Goal: Browse casually: Explore the website without a specific task or goal

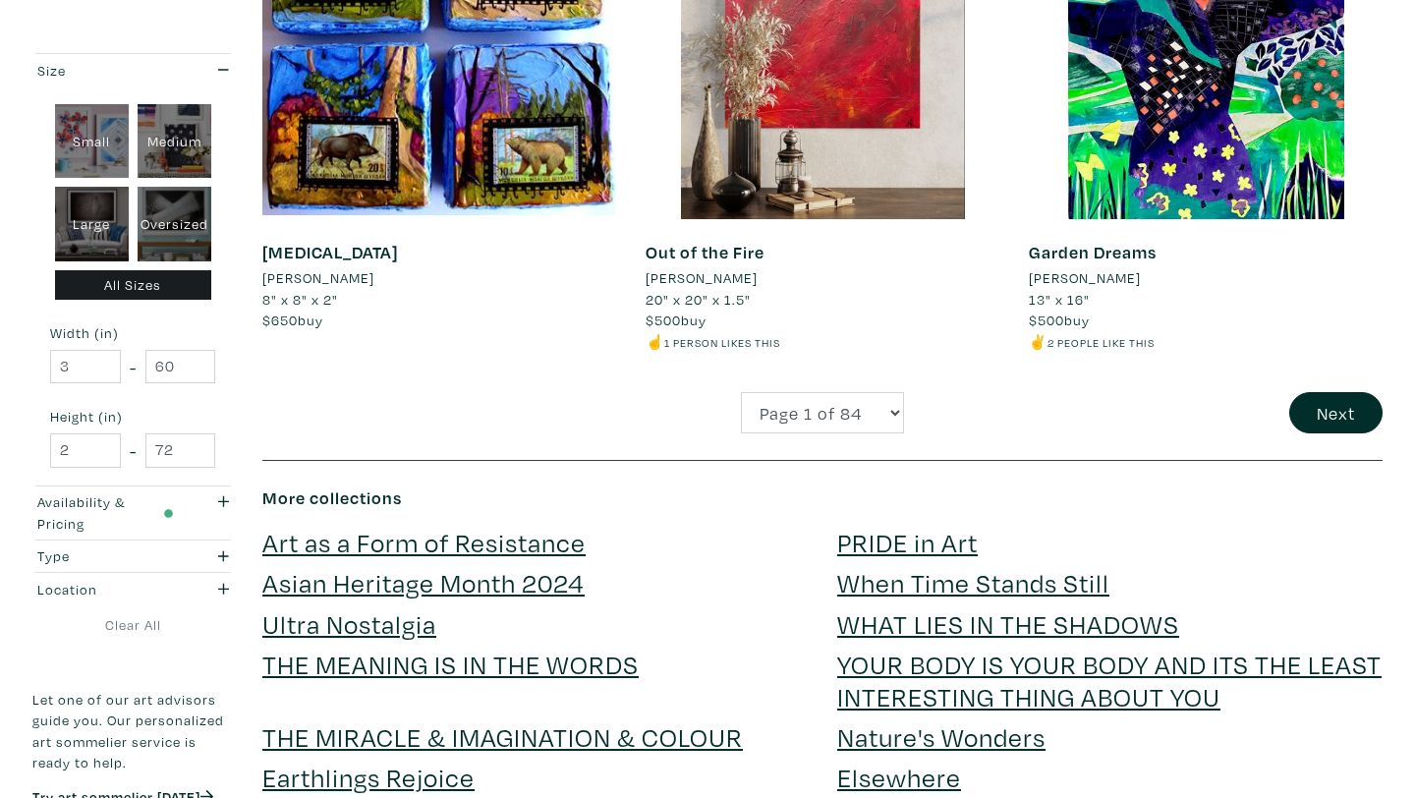
scroll to position [4386, 0]
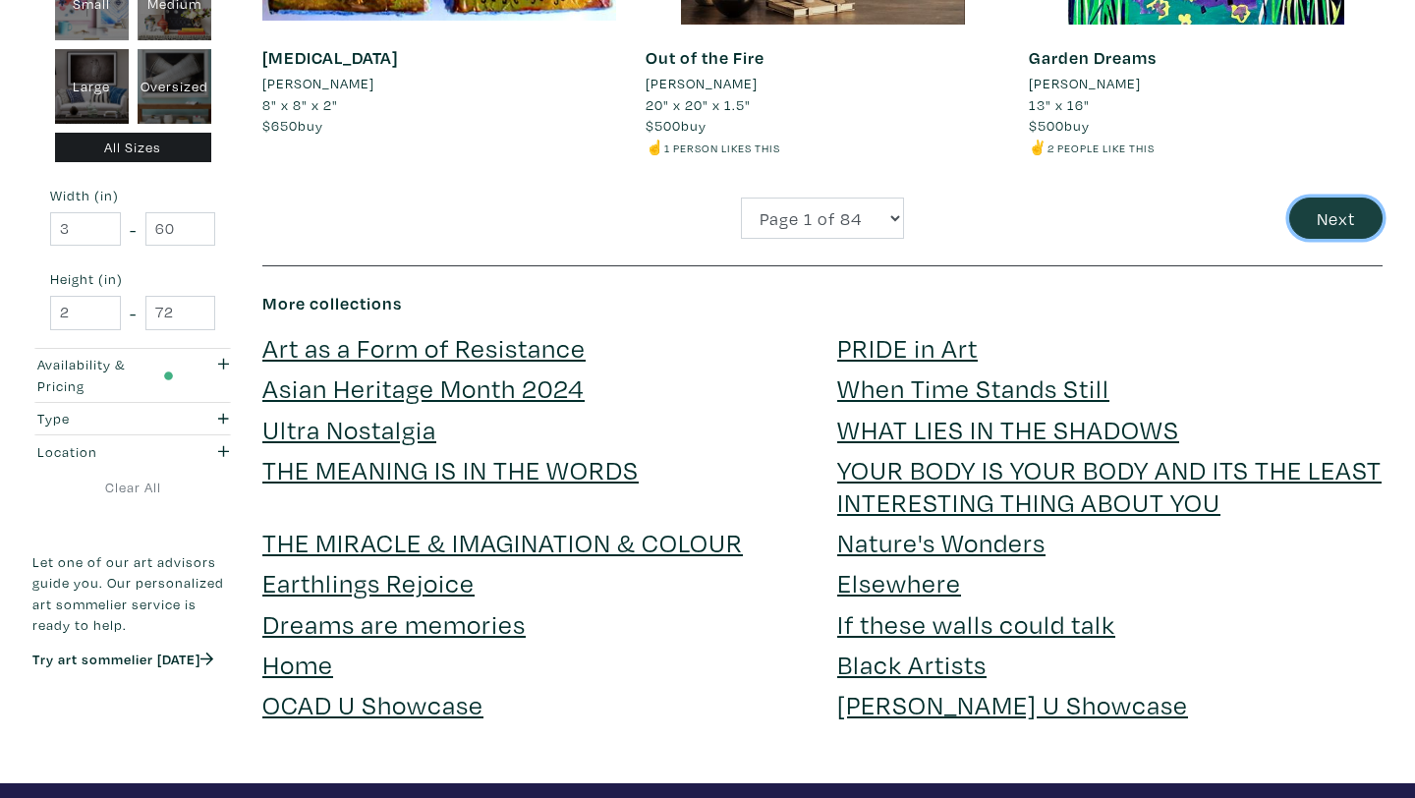
click at [1332, 204] on button "Next" at bounding box center [1336, 219] width 93 height 42
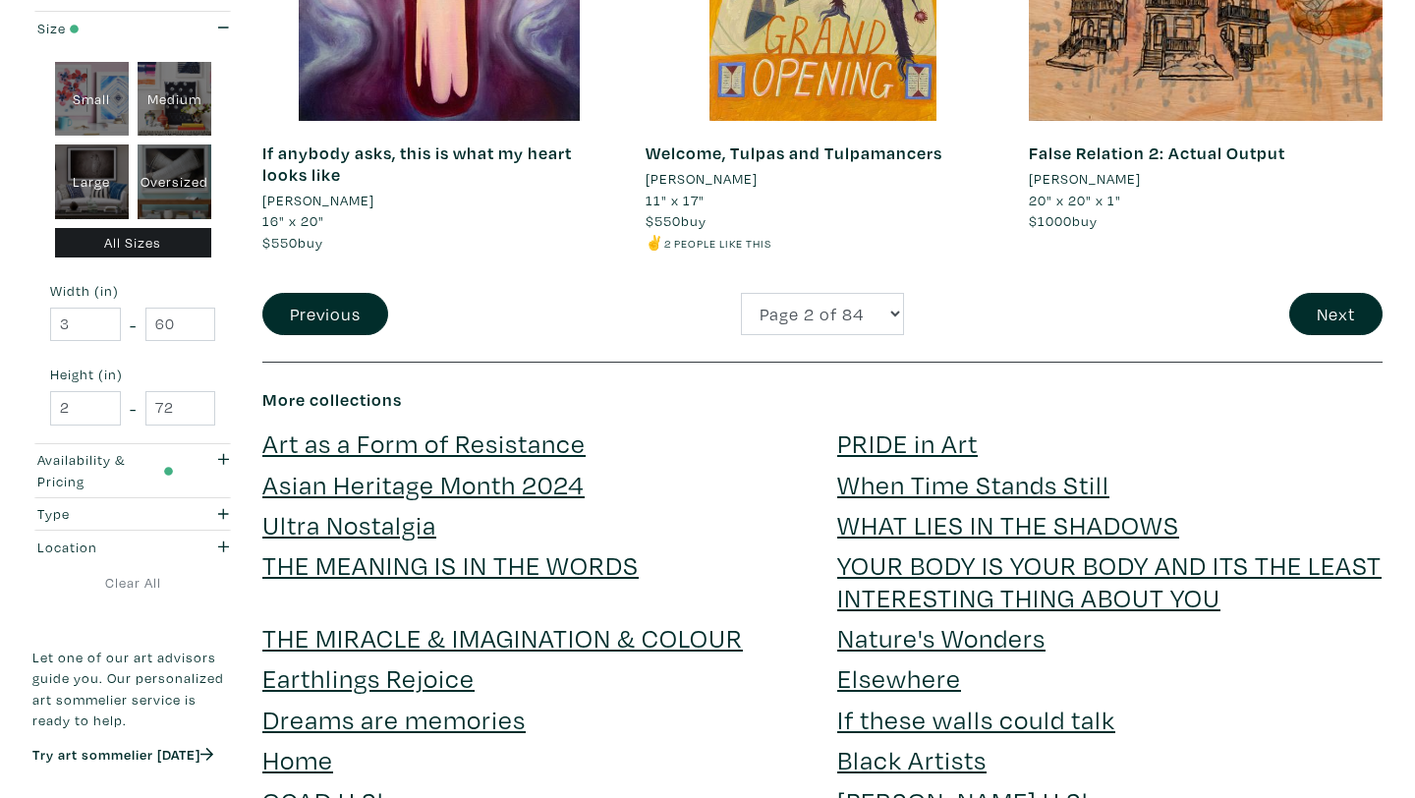
scroll to position [4407, 0]
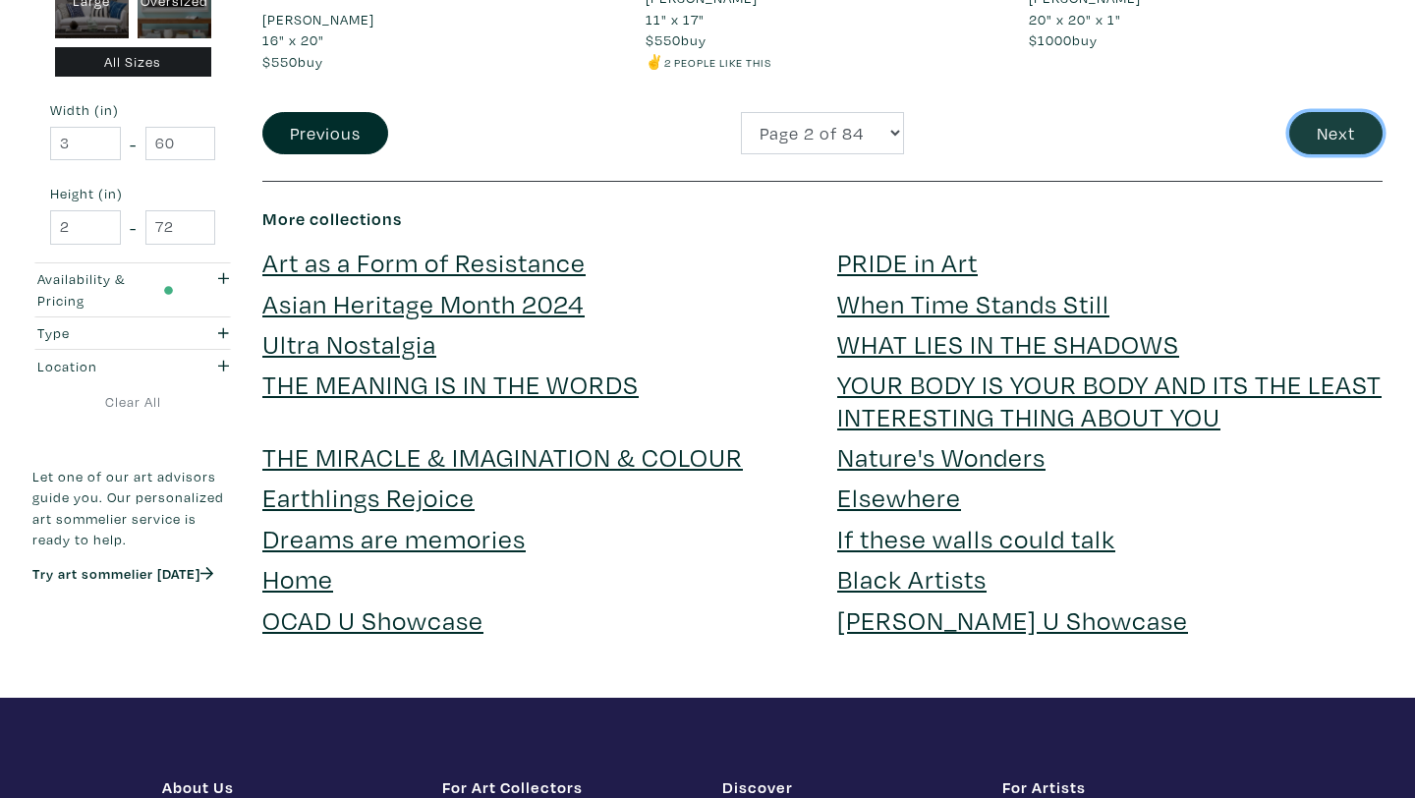
click at [1324, 144] on button "Next" at bounding box center [1336, 133] width 93 height 42
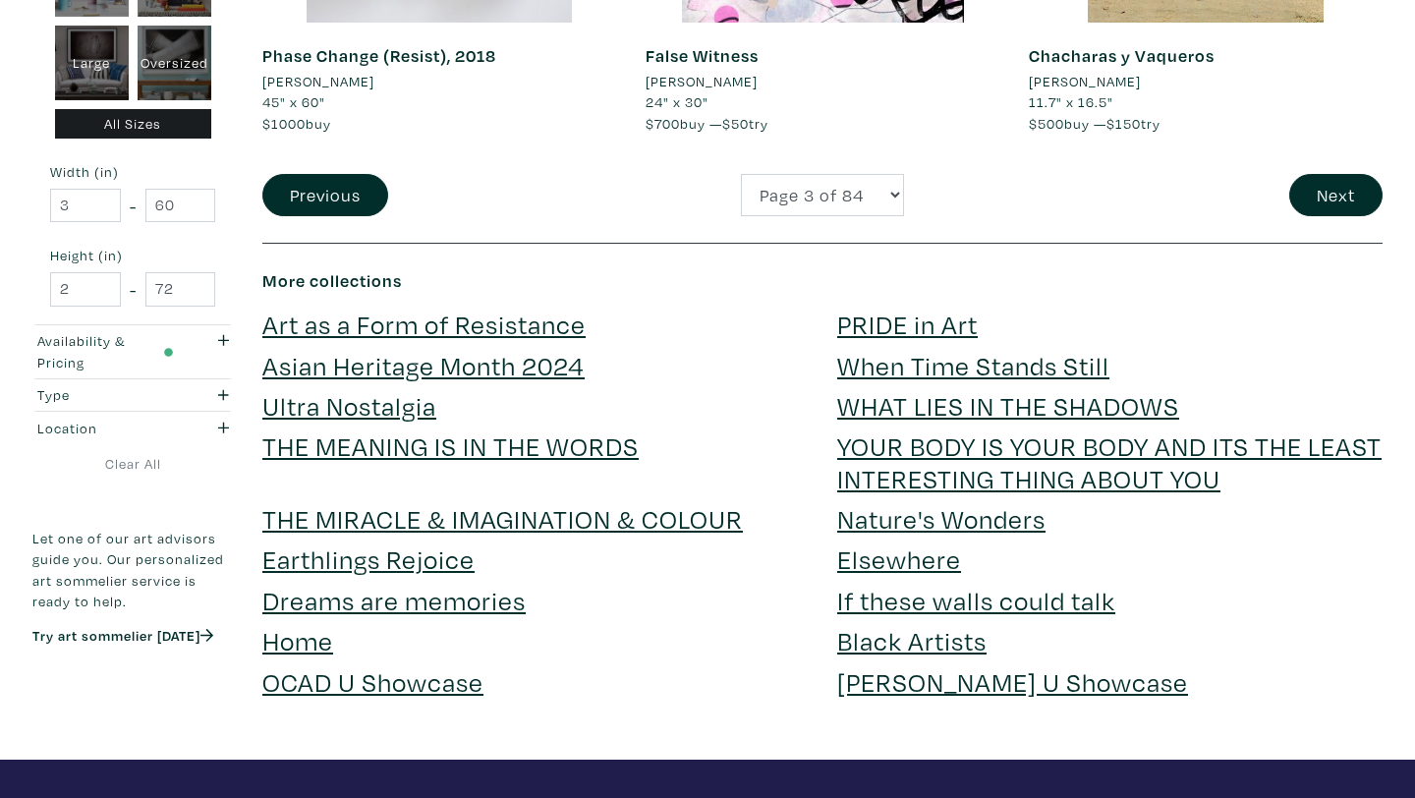
scroll to position [4471, 0]
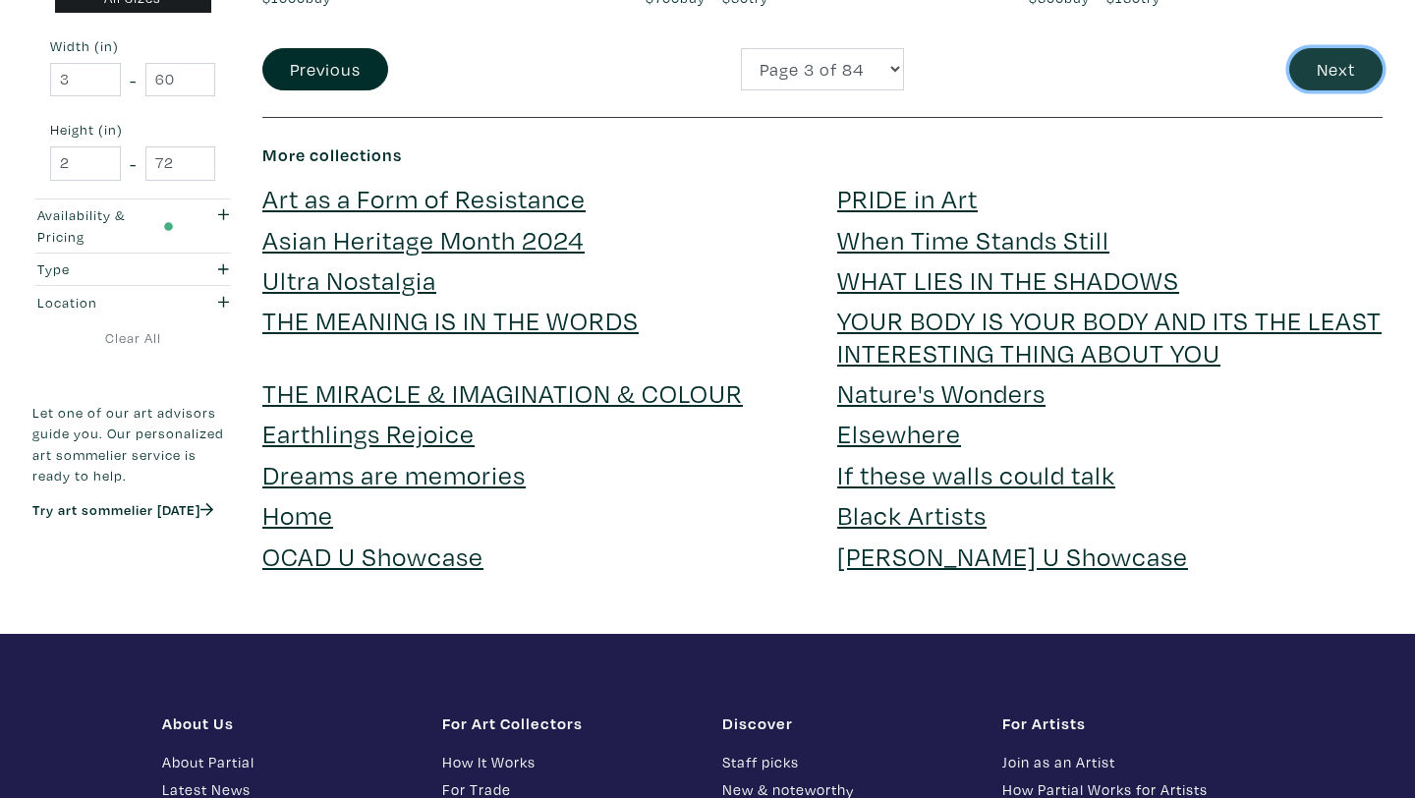
click at [1338, 63] on button "Next" at bounding box center [1336, 69] width 93 height 42
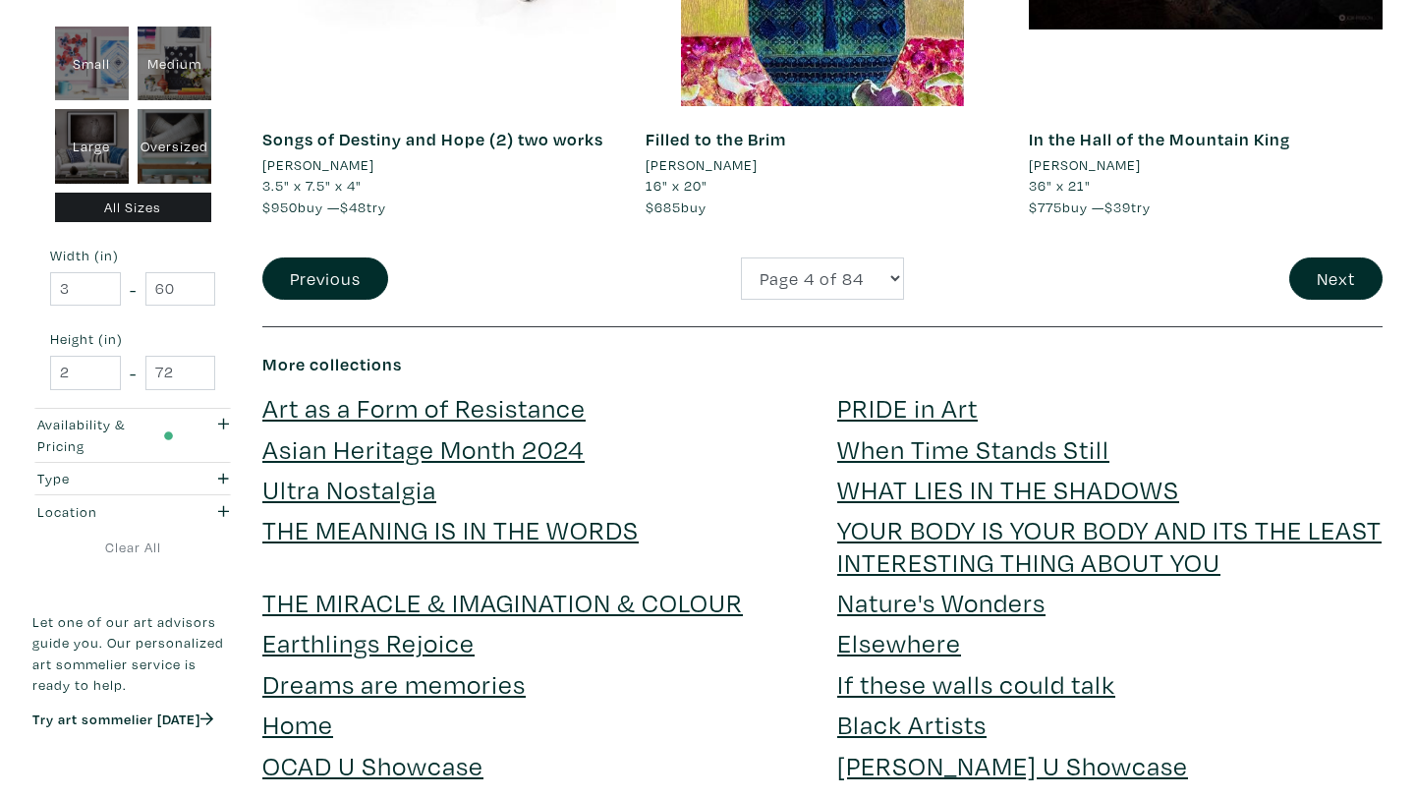
scroll to position [4476, 0]
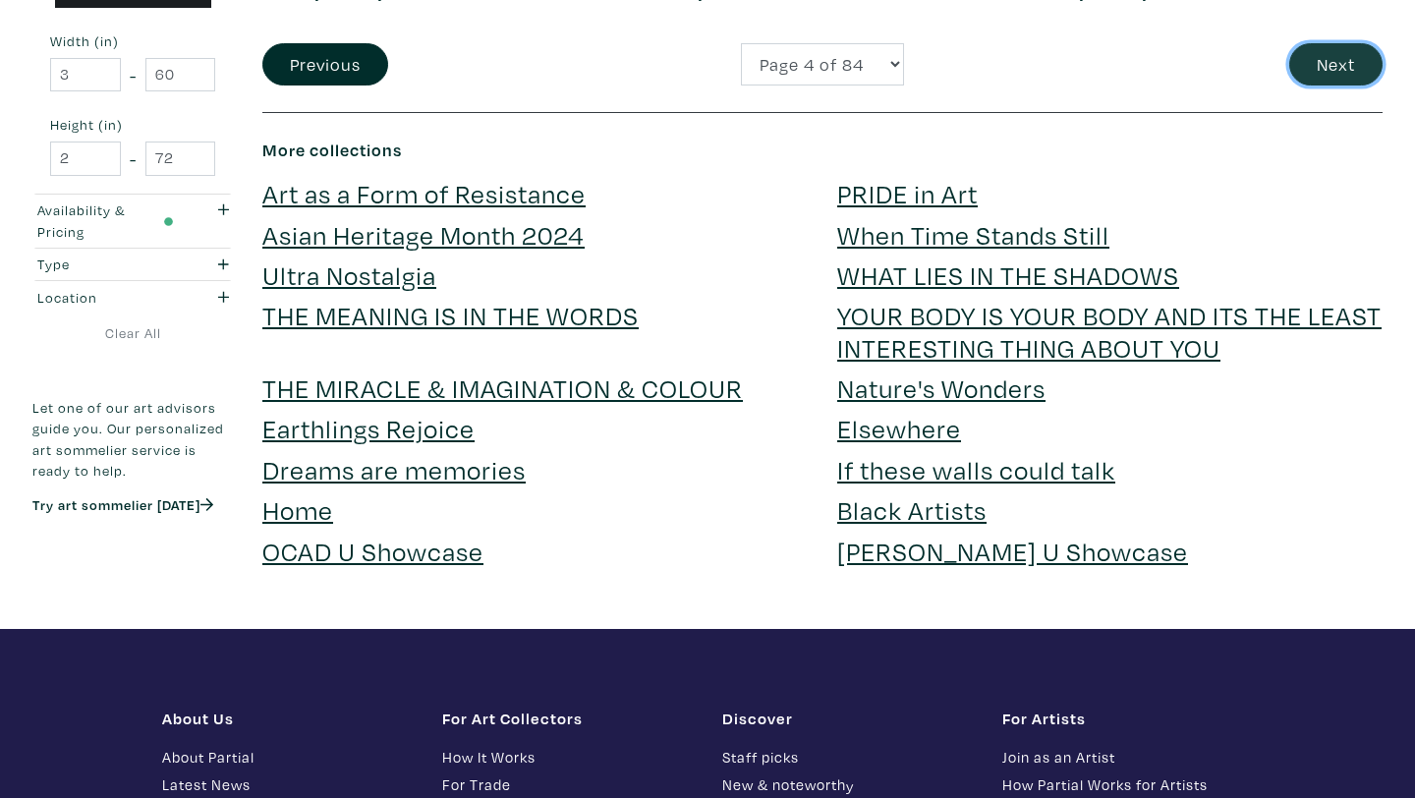
click at [1343, 56] on button "Next" at bounding box center [1336, 64] width 93 height 42
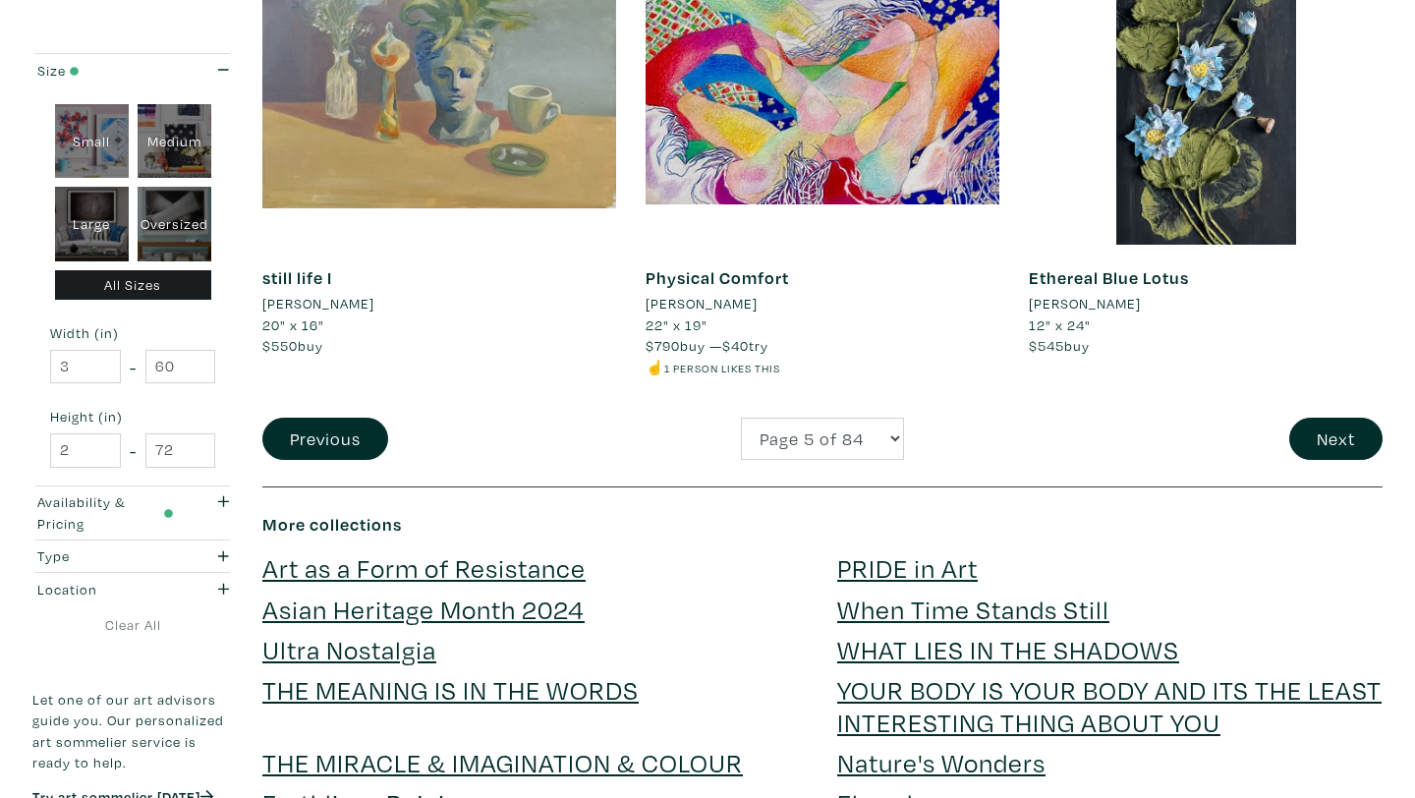
scroll to position [4382, 0]
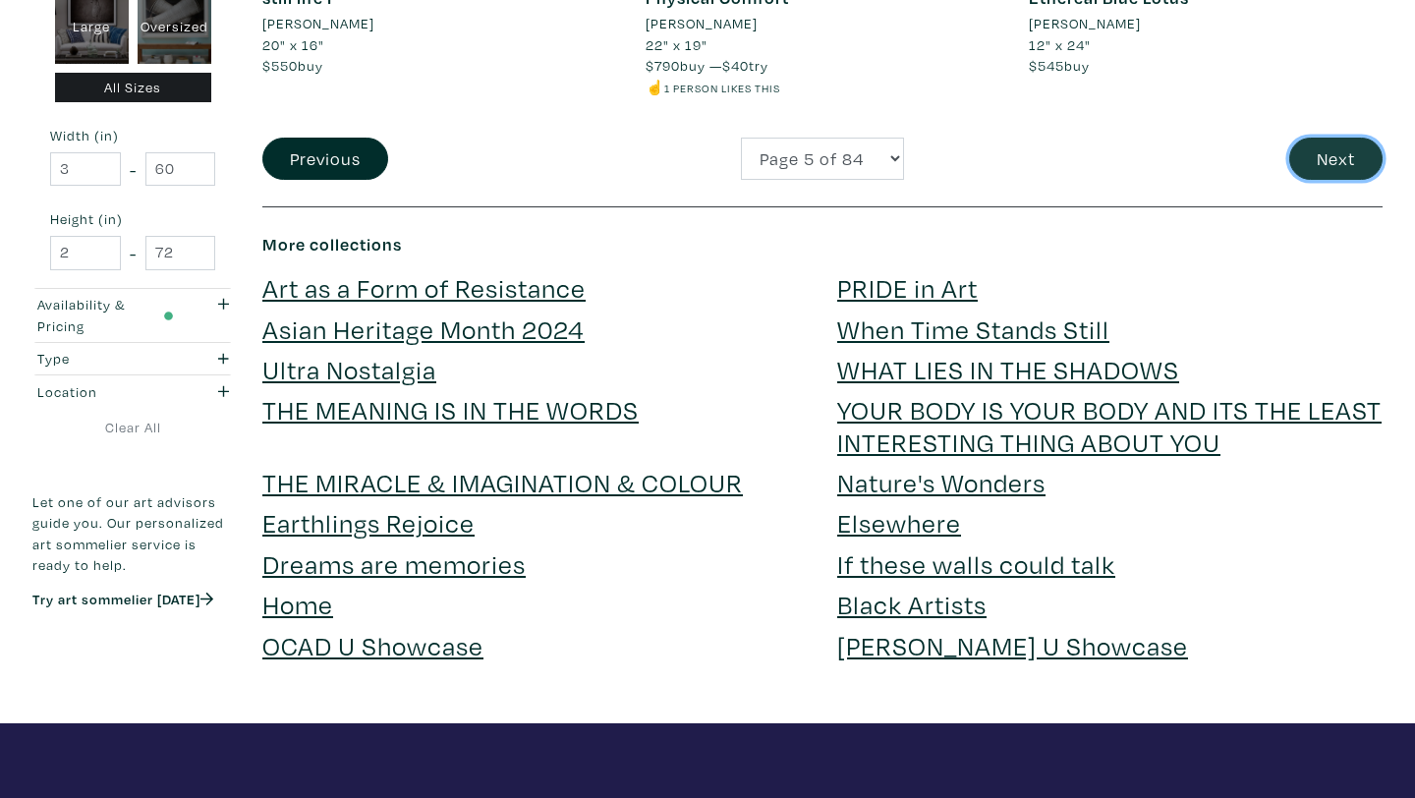
click at [1315, 142] on button "Next" at bounding box center [1336, 159] width 93 height 42
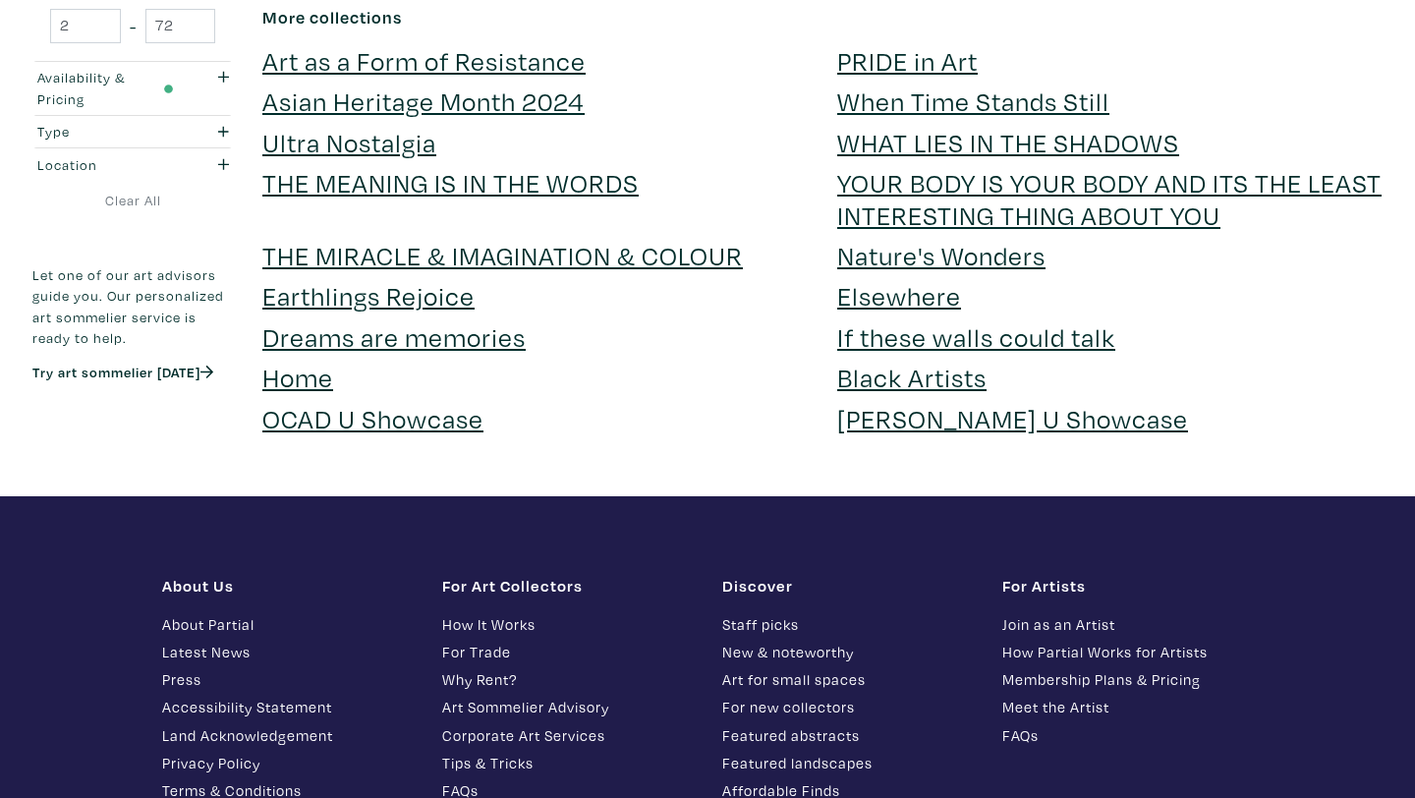
scroll to position [3902, 0]
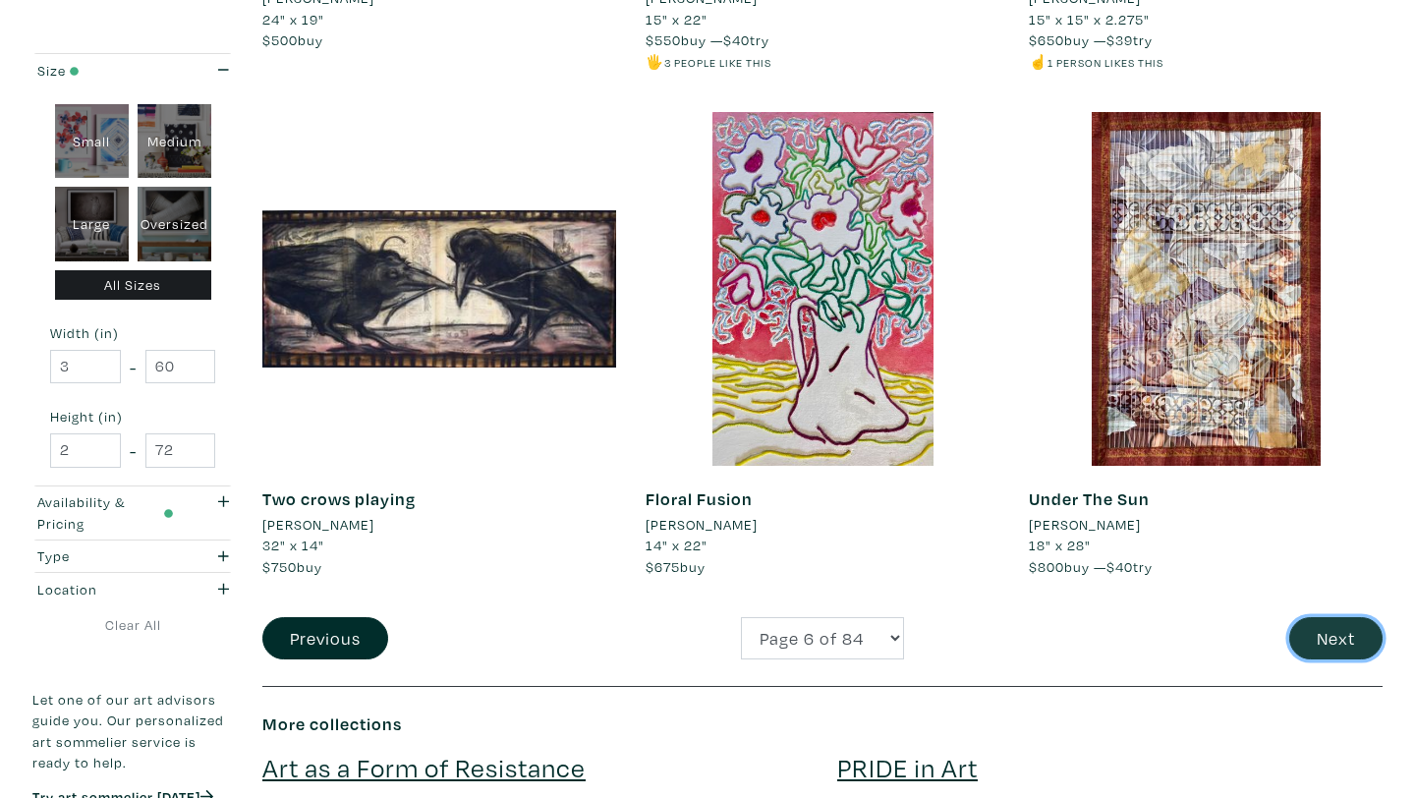
click at [1349, 617] on button "Next" at bounding box center [1336, 638] width 93 height 42
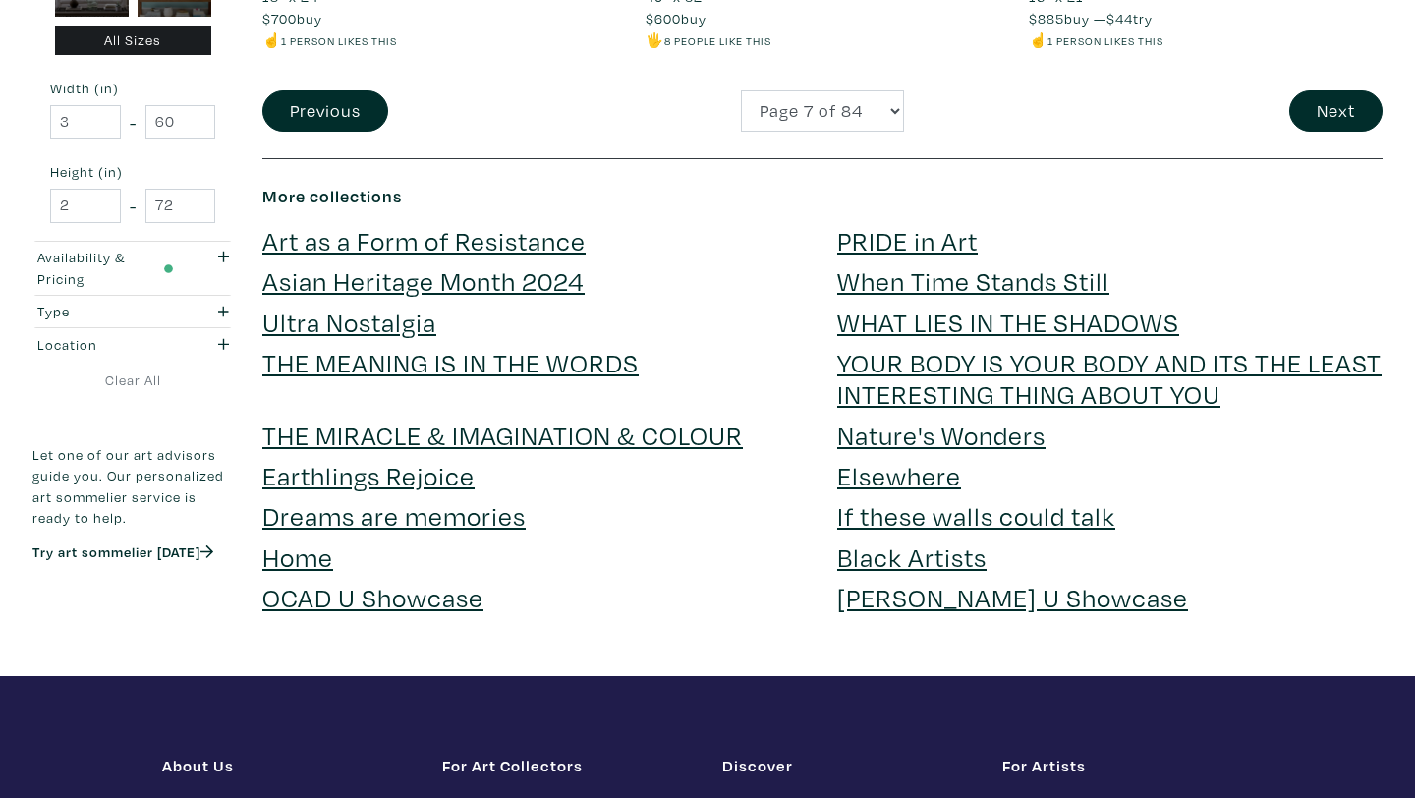
scroll to position [4517, 0]
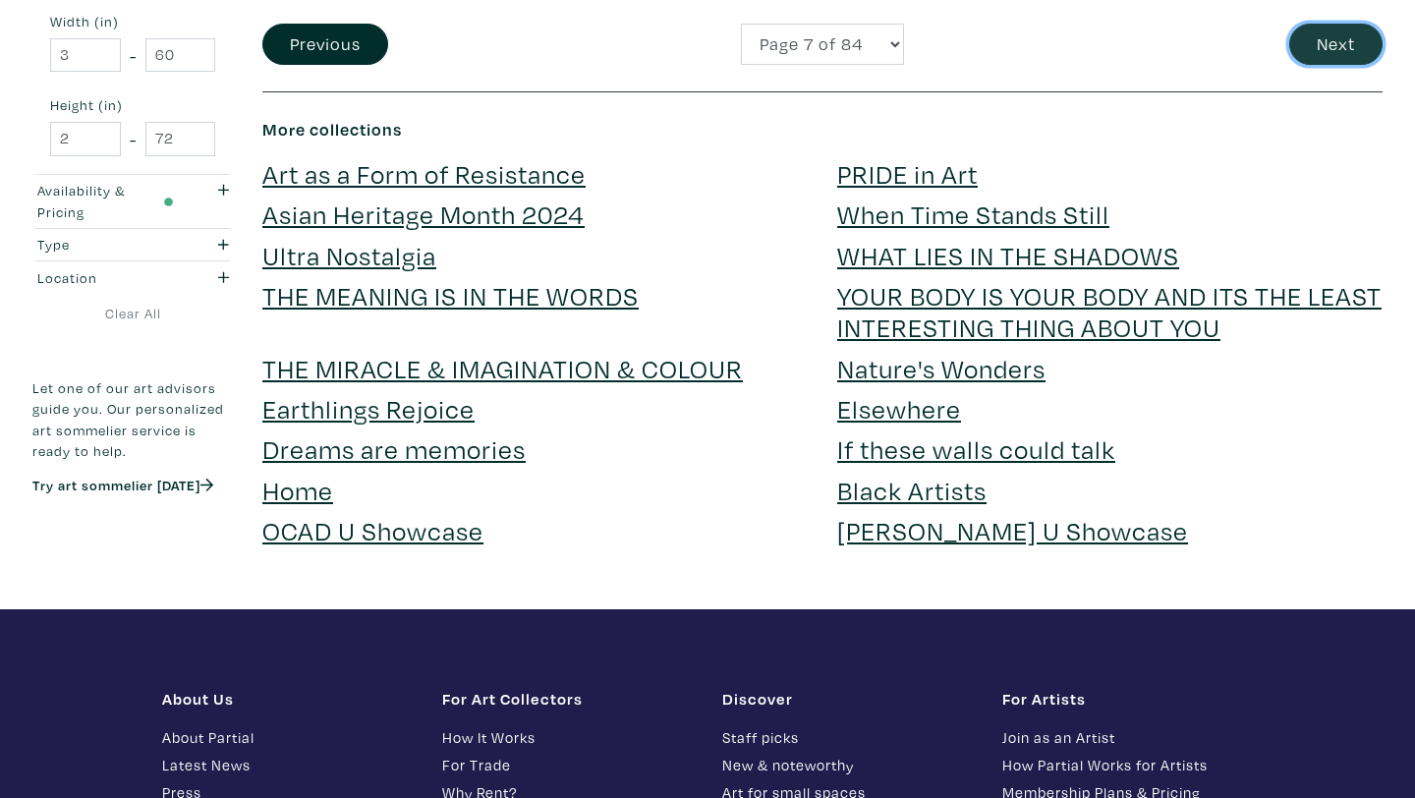
click at [1355, 24] on button "Next" at bounding box center [1336, 45] width 93 height 42
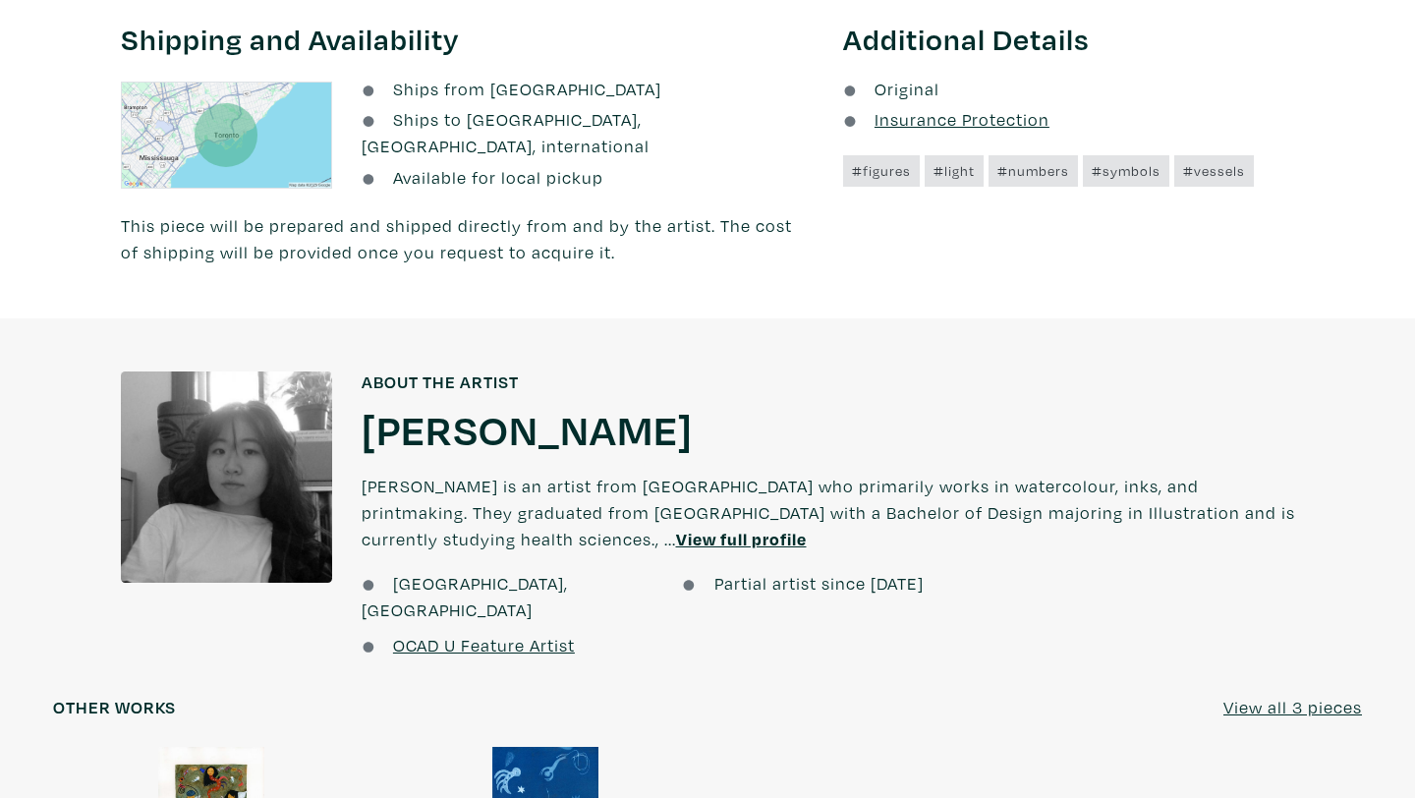
scroll to position [1400, 0]
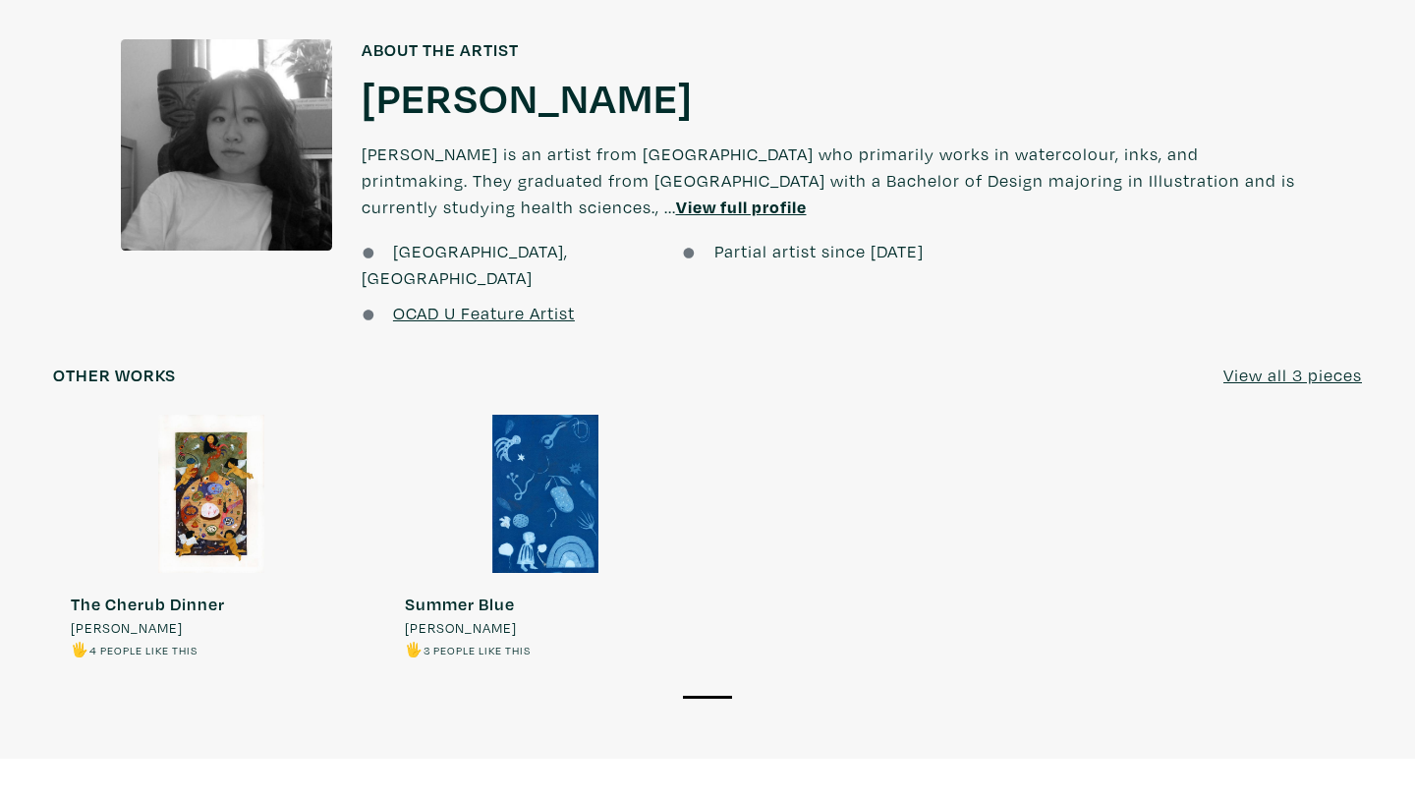
click at [554, 439] on div at bounding box center [545, 494] width 316 height 158
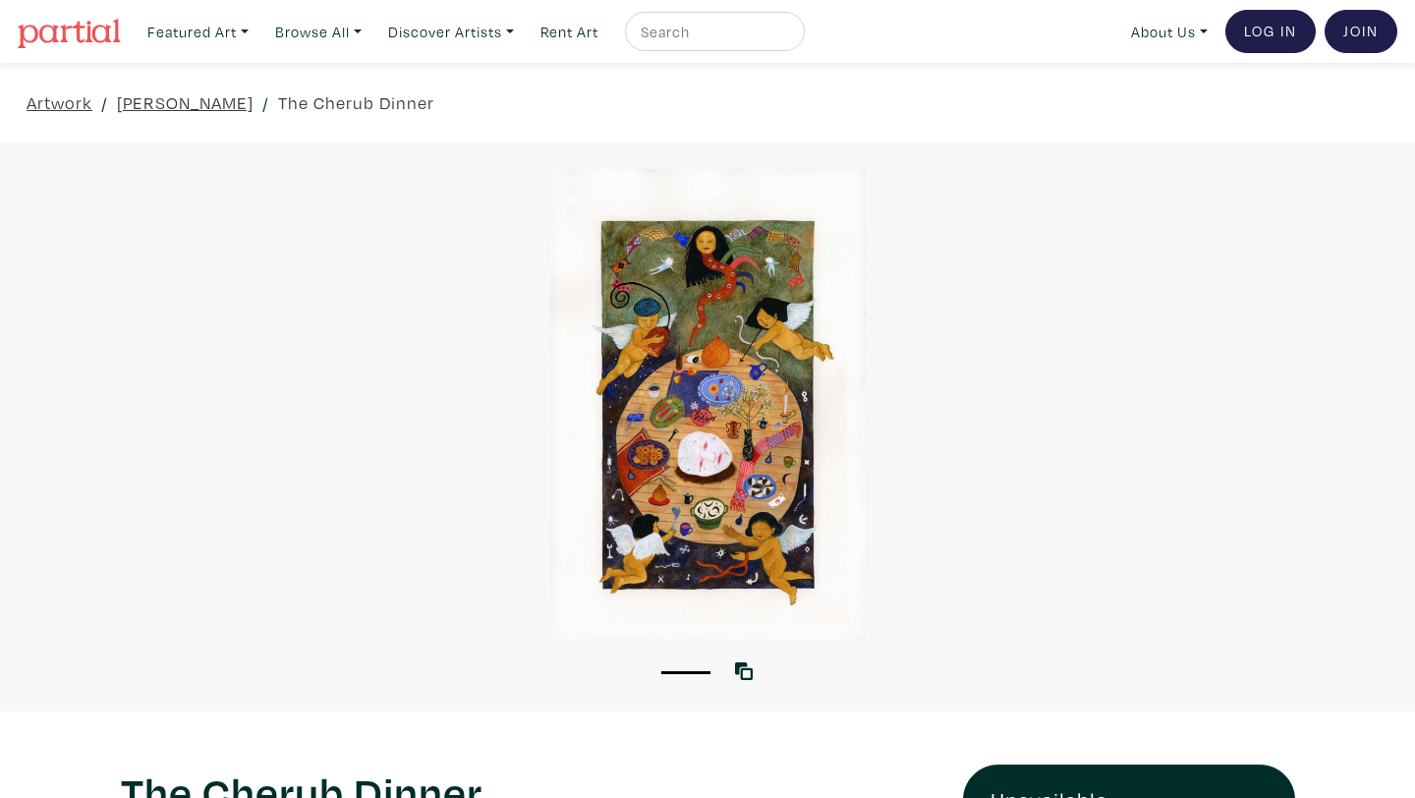
click at [683, 458] on div at bounding box center [707, 405] width 1415 height 472
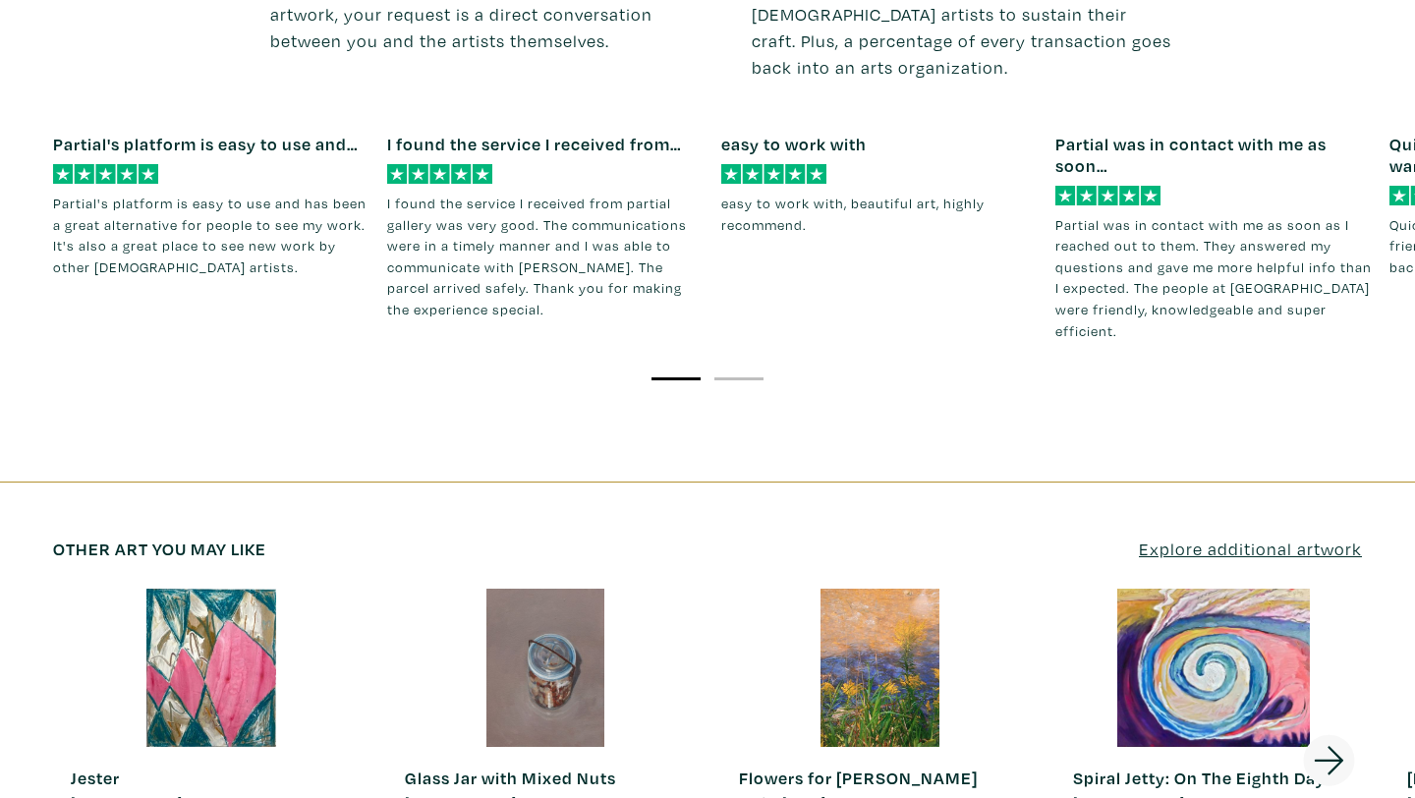
scroll to position [2658, 0]
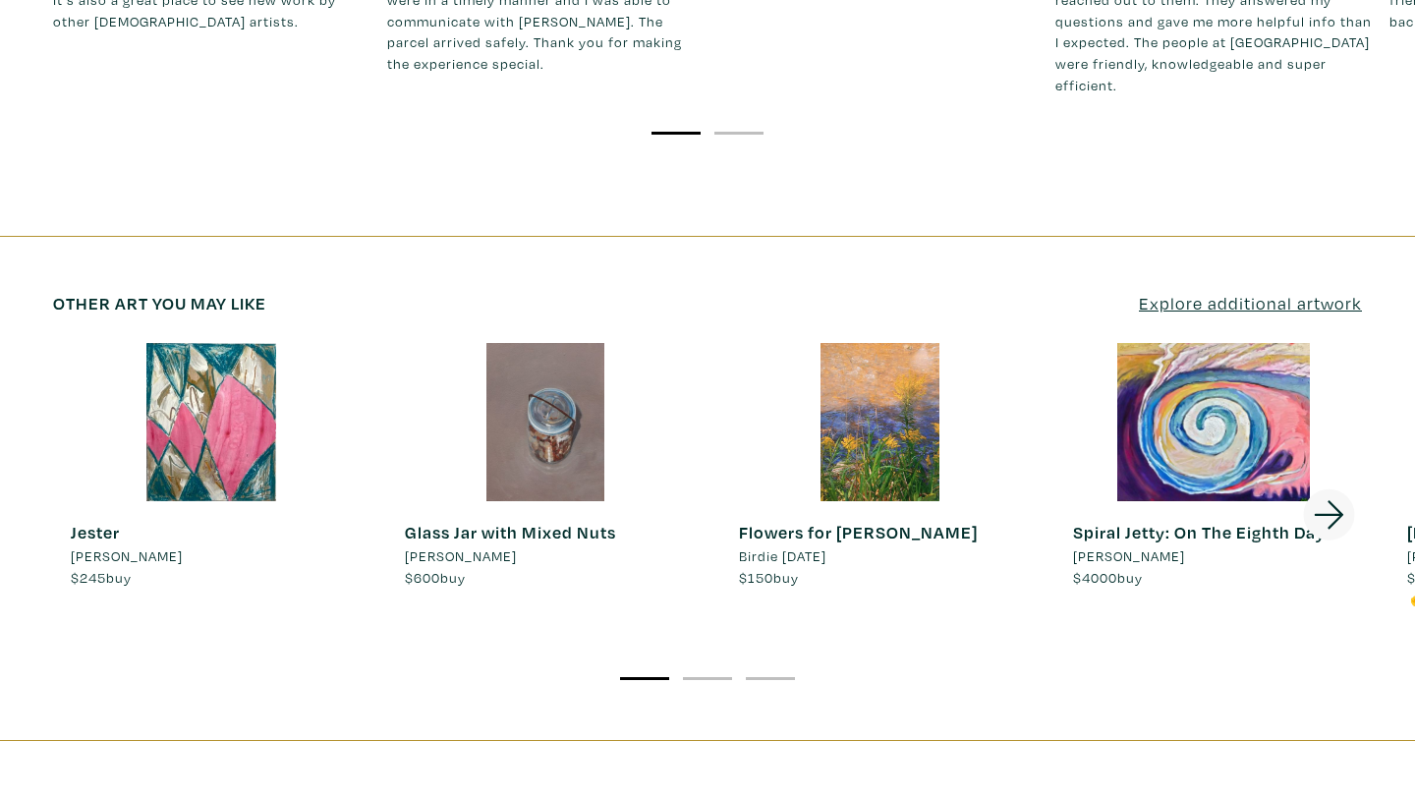
click at [1347, 488] on icon at bounding box center [1329, 514] width 67 height 53
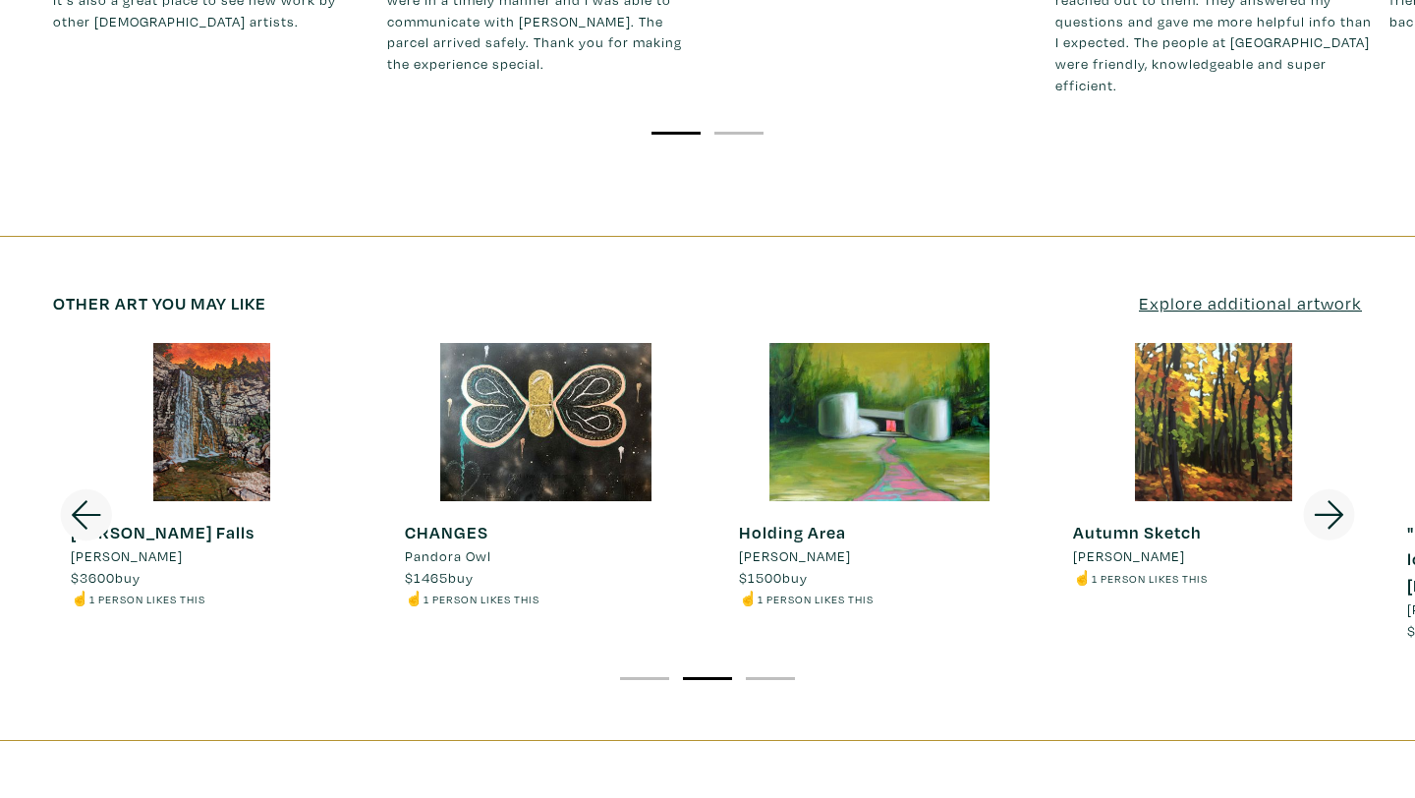
click at [1347, 488] on icon at bounding box center [1329, 514] width 67 height 53
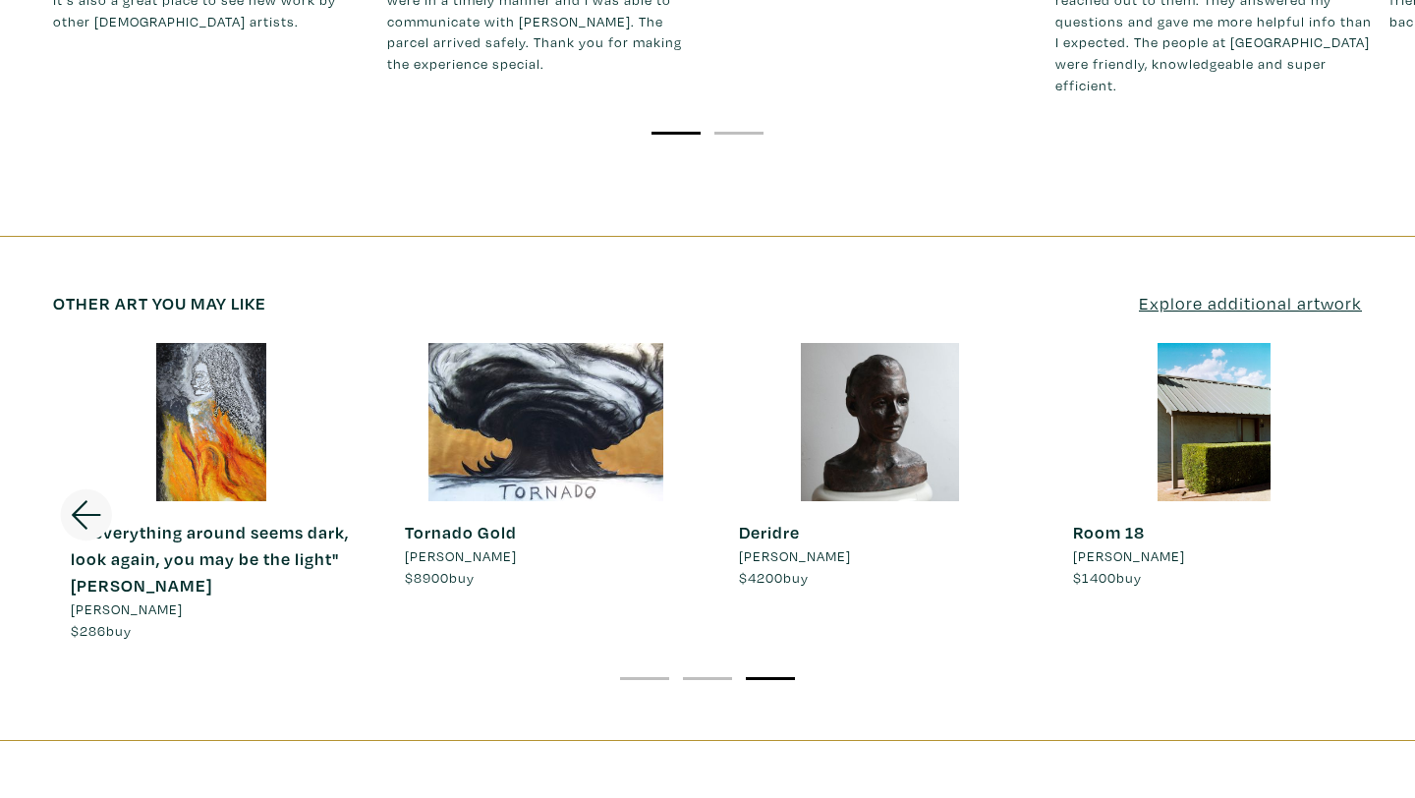
click at [1347, 440] on div at bounding box center [1214, 422] width 316 height 158
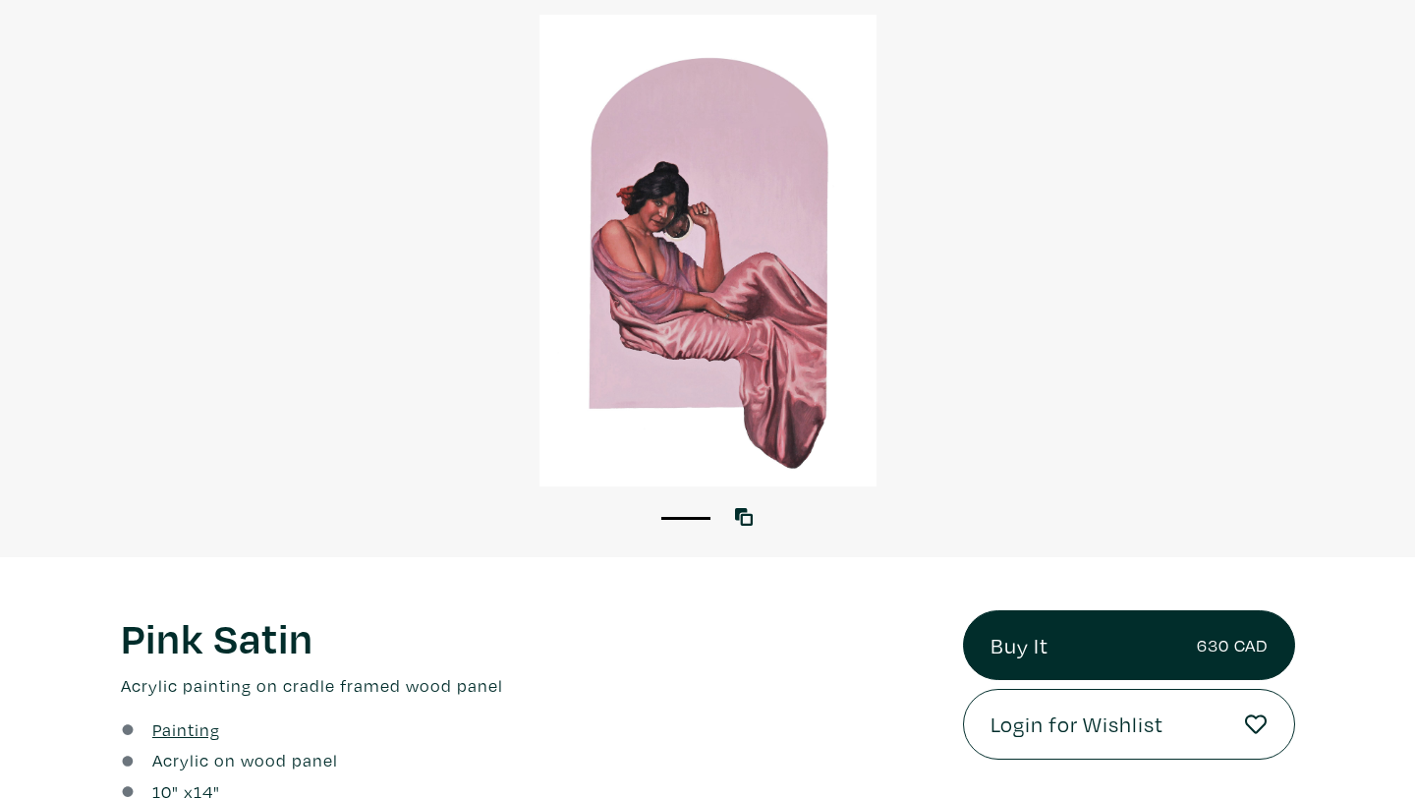
scroll to position [70, 0]
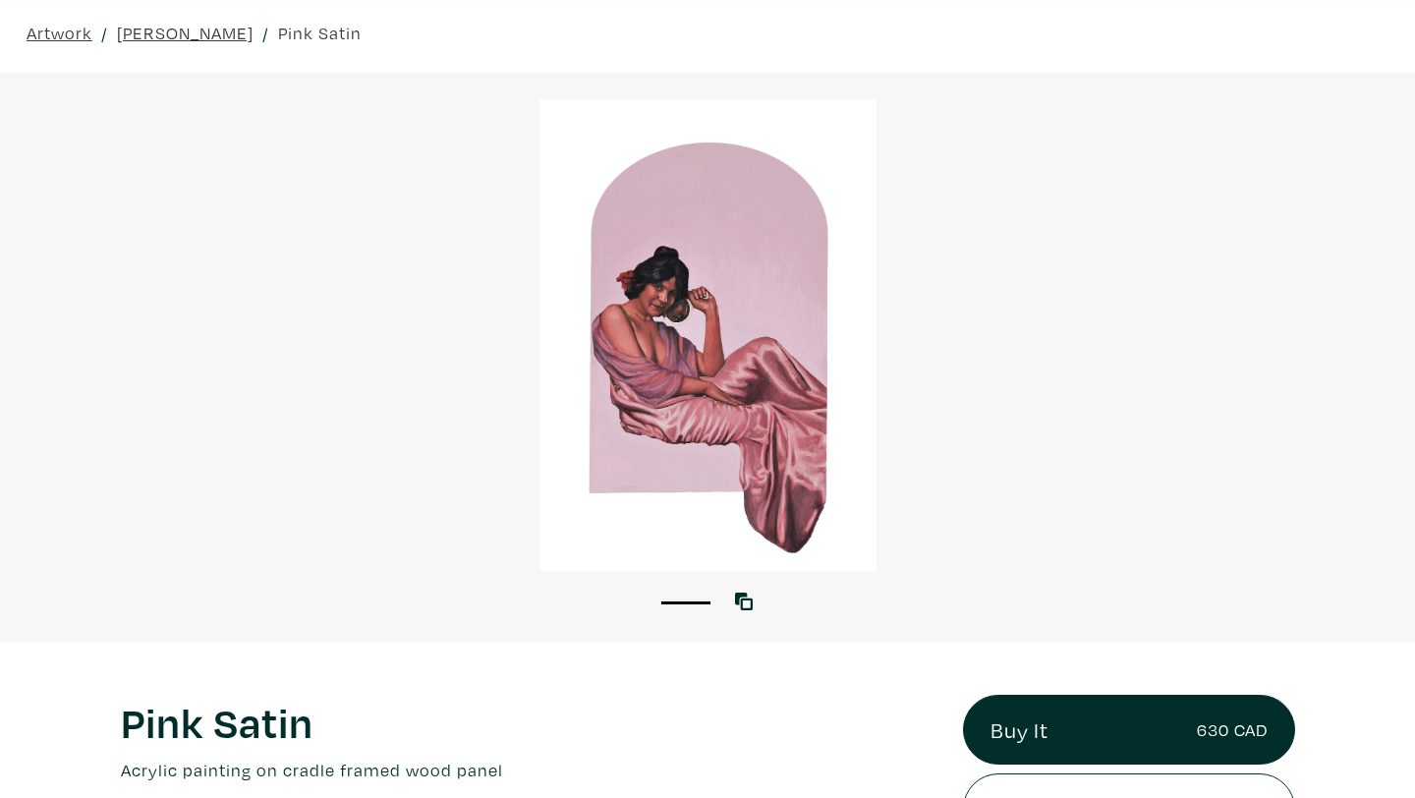
click at [744, 296] on div at bounding box center [707, 335] width 1415 height 472
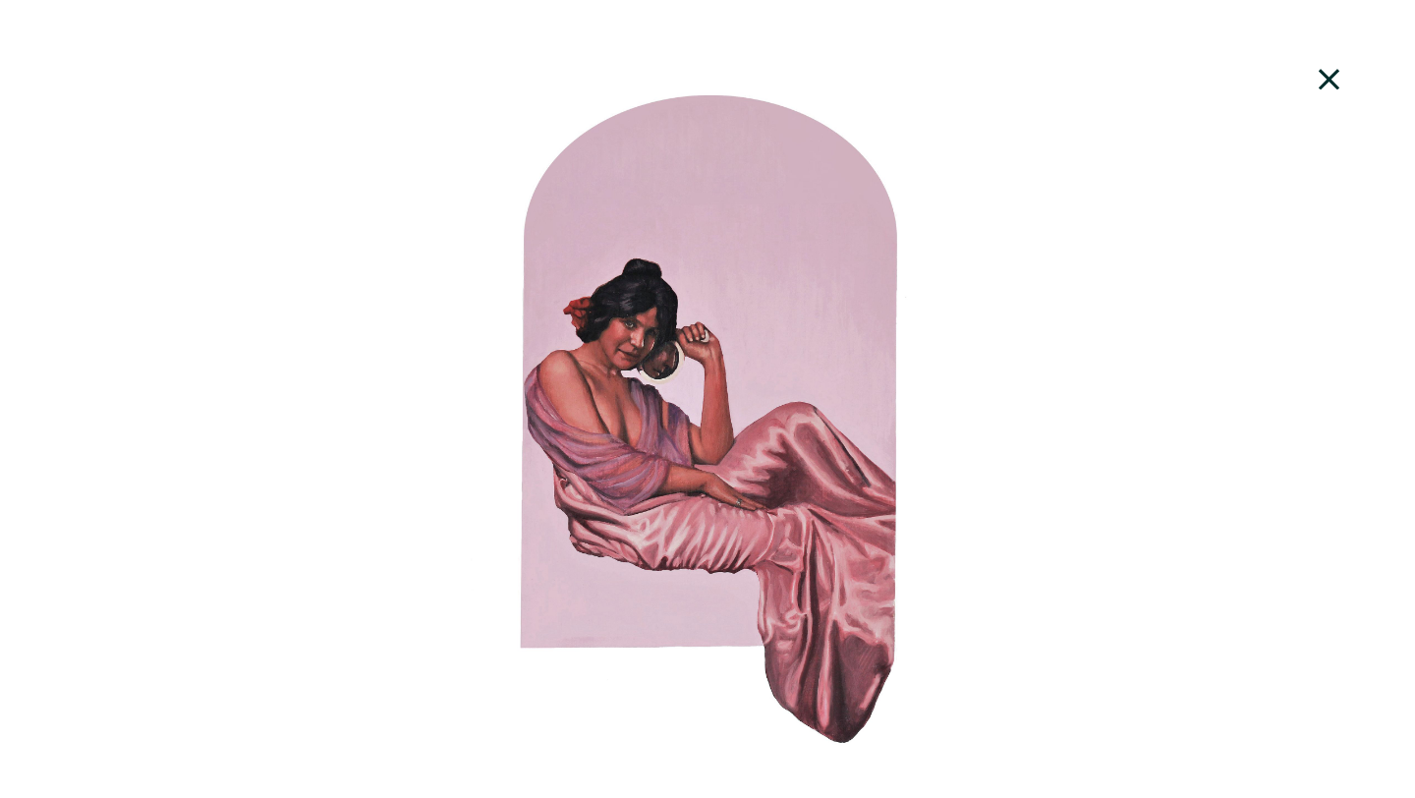
click at [1326, 86] on icon at bounding box center [1329, 79] width 67 height 53
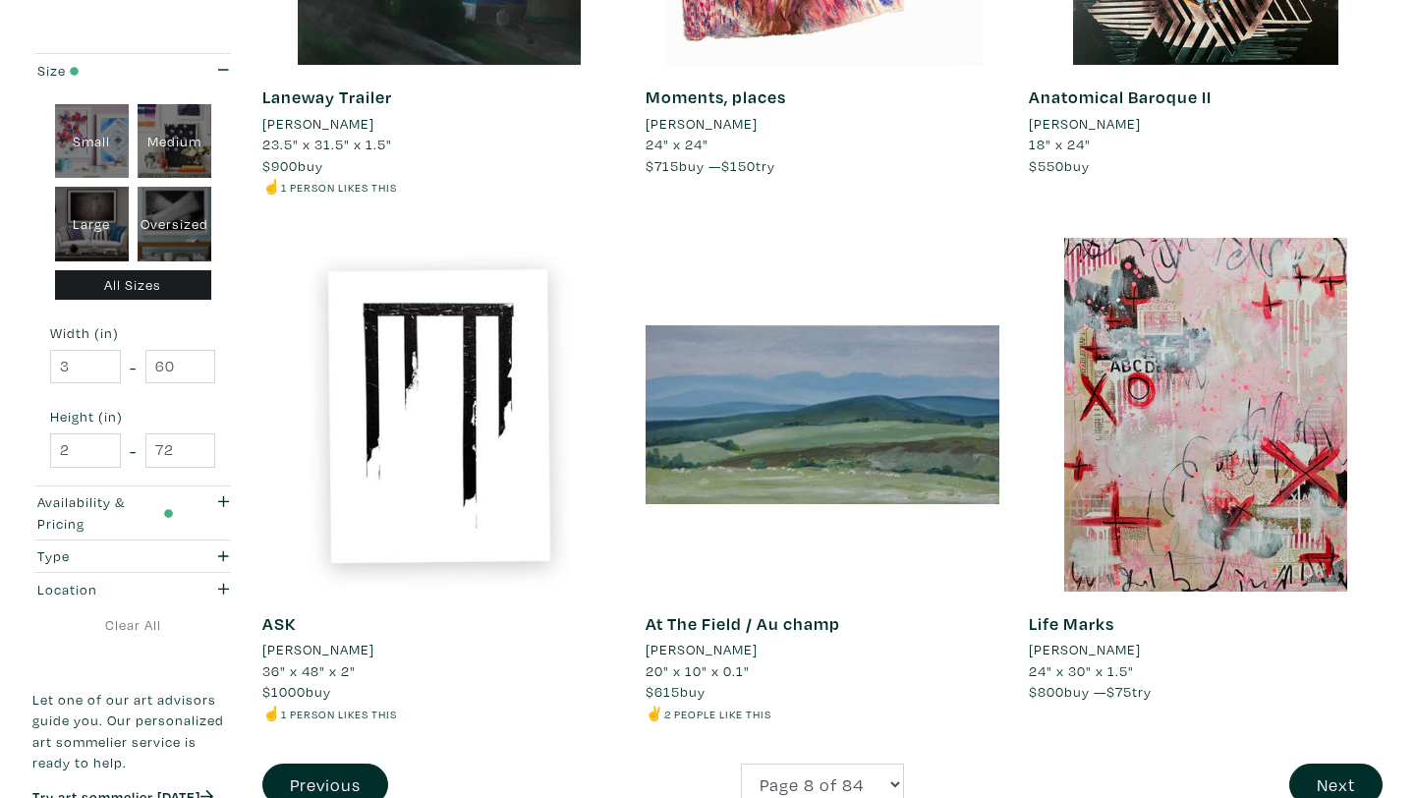
scroll to position [3891, 0]
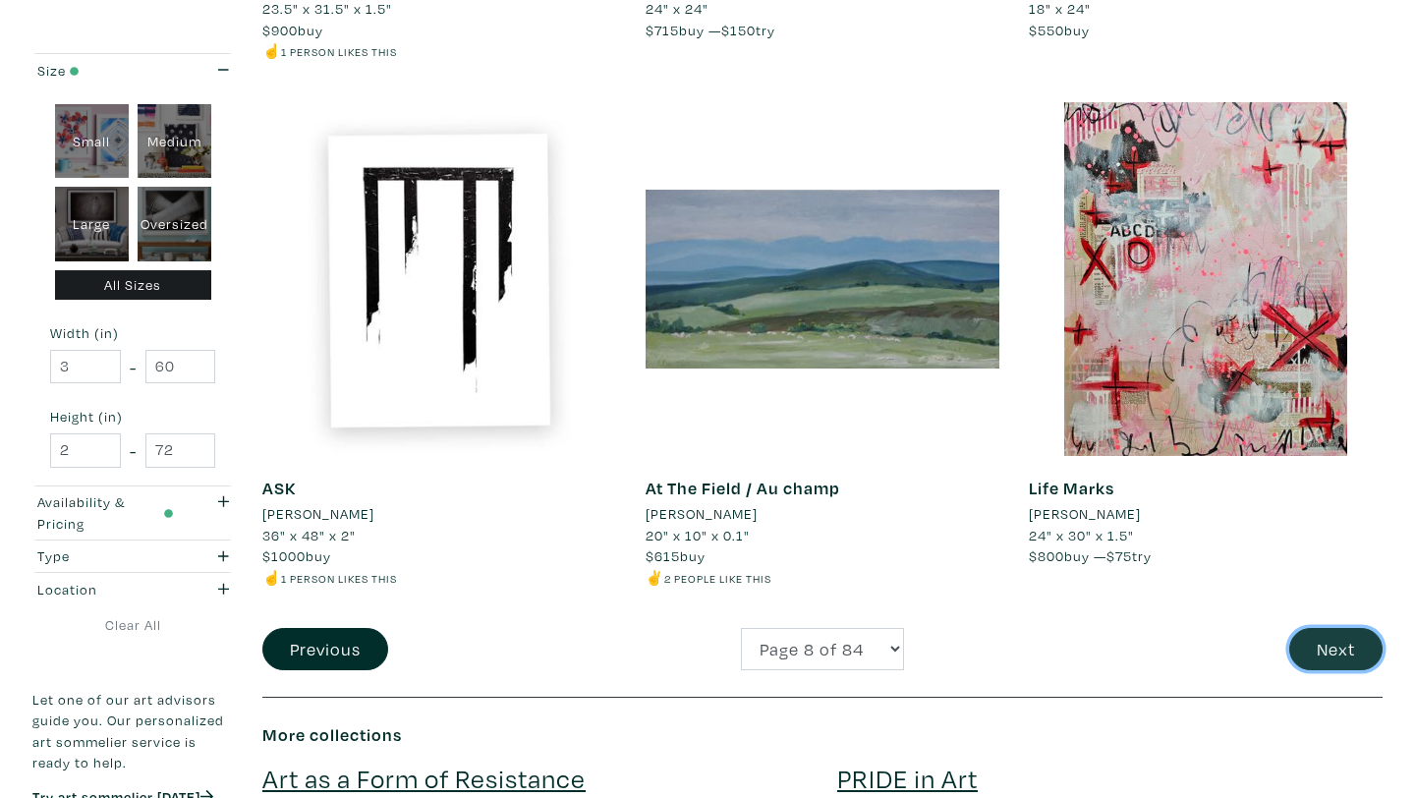
click at [1334, 651] on button "Next" at bounding box center [1336, 649] width 93 height 42
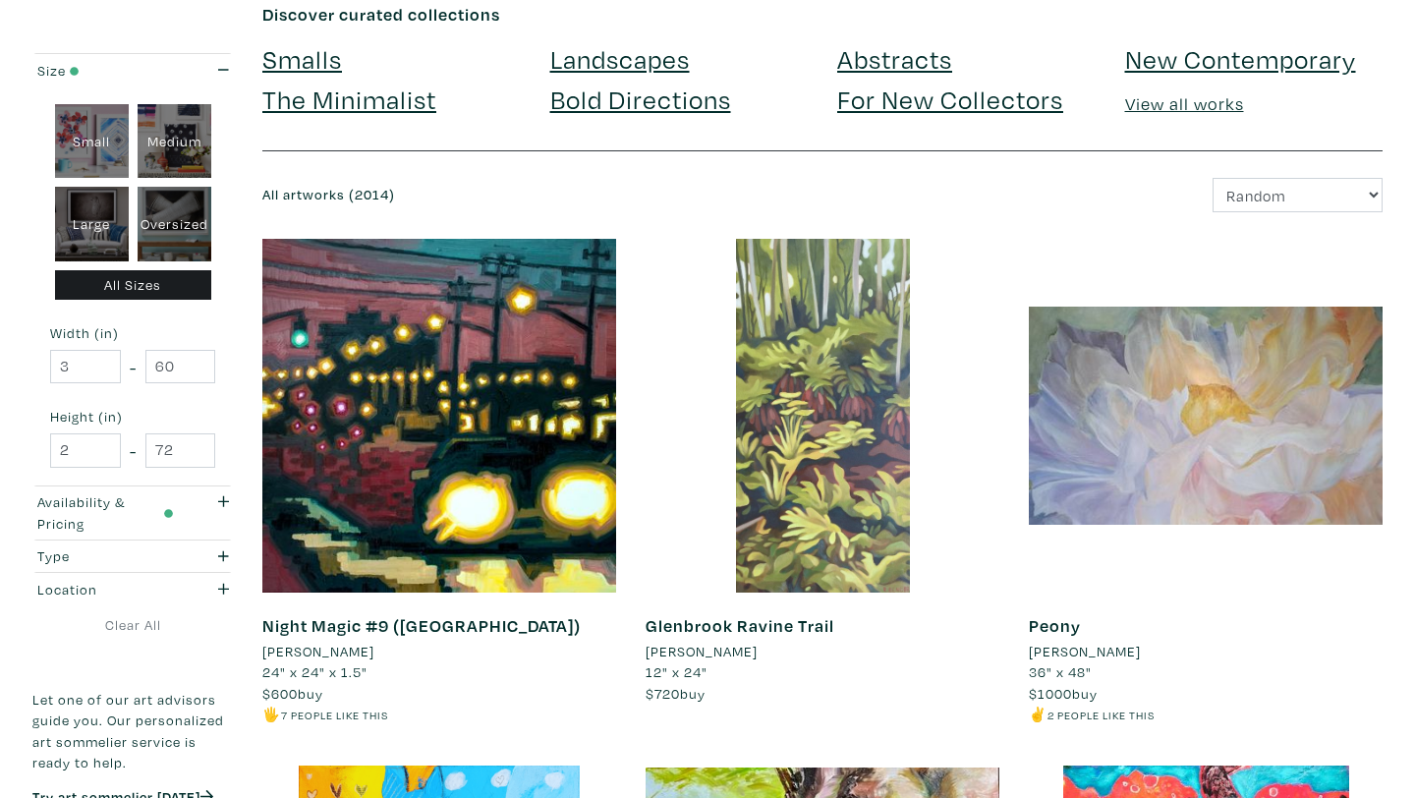
scroll to position [180, 0]
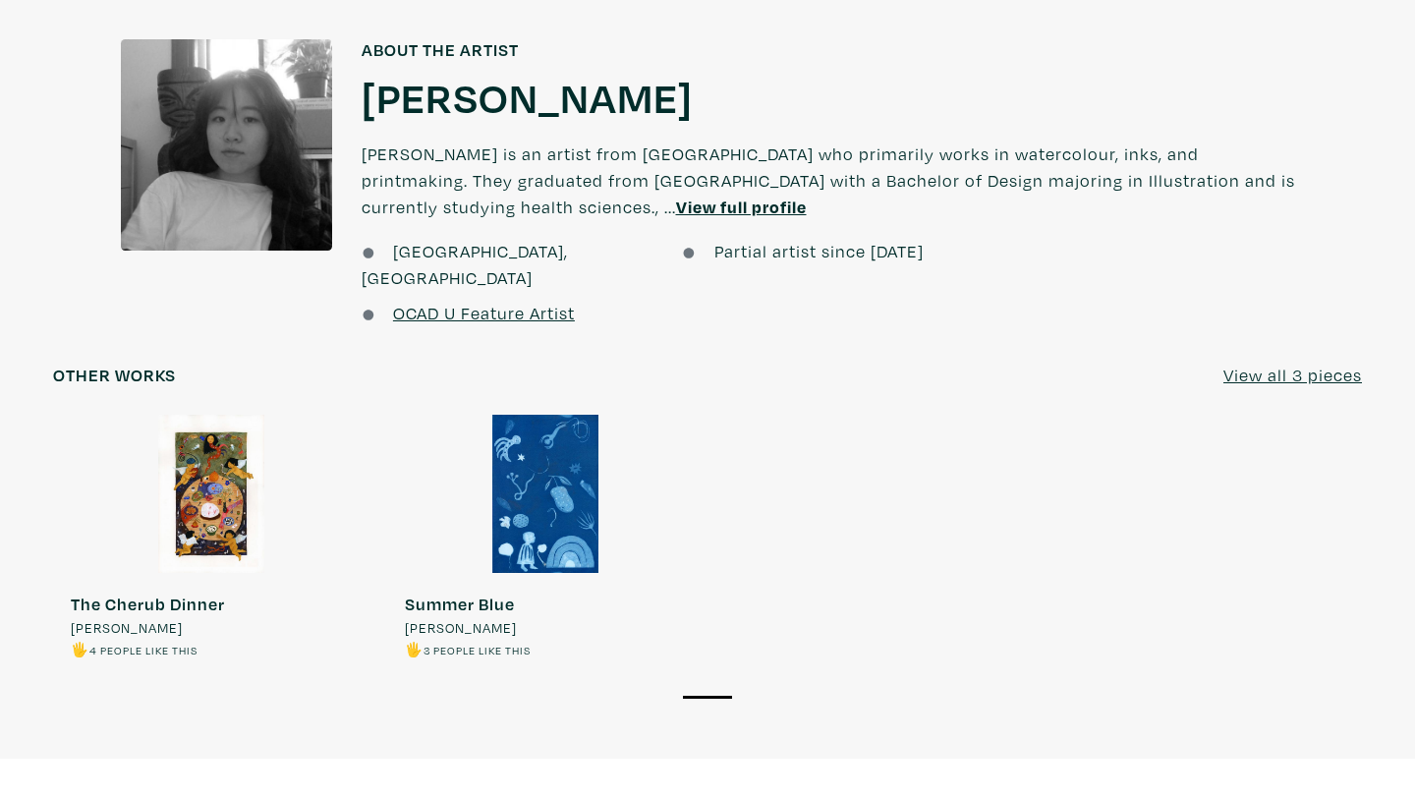
click at [676, 196] on u "View full profile" at bounding box center [741, 207] width 131 height 23
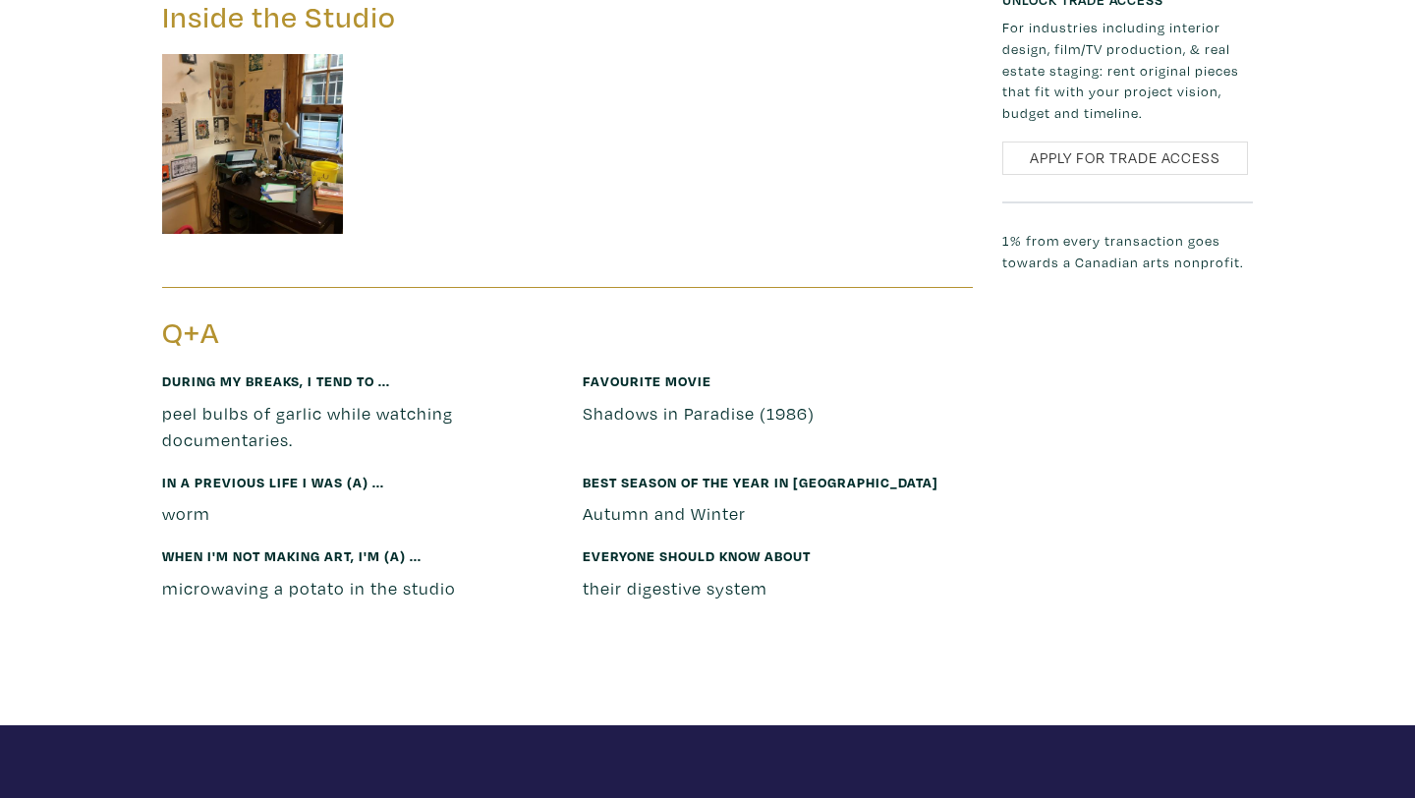
scroll to position [2649, 0]
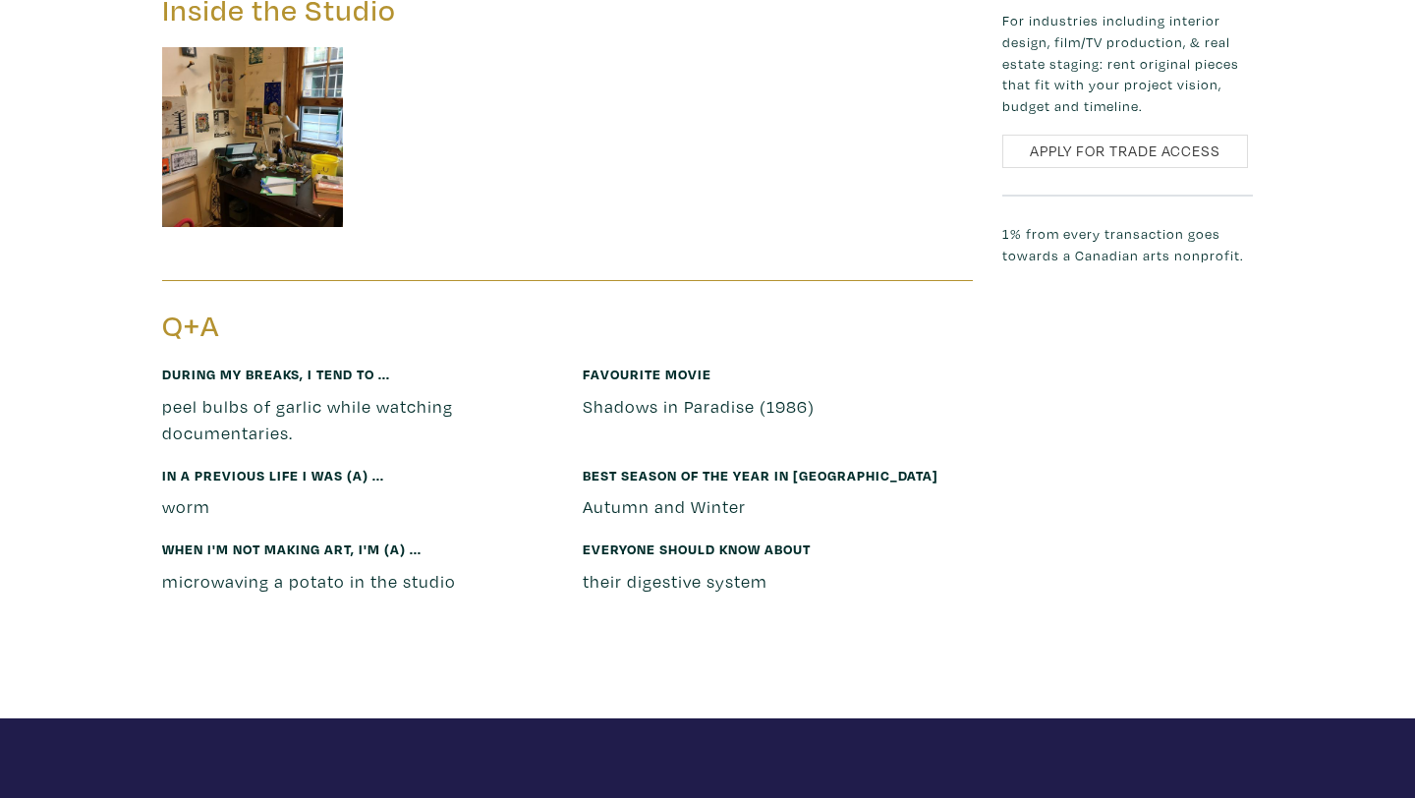
click at [311, 198] on img at bounding box center [252, 137] width 181 height 181
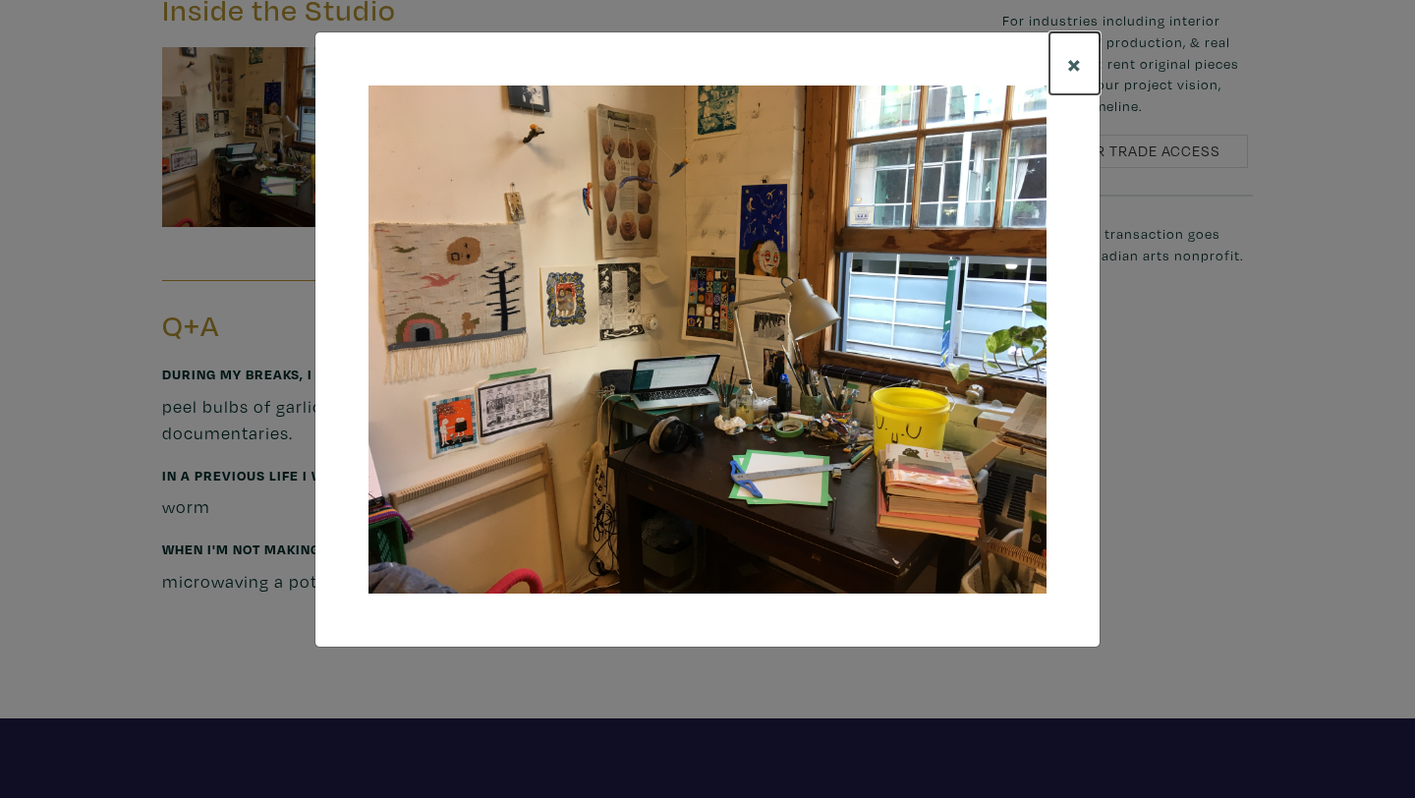
click at [1077, 55] on span "×" at bounding box center [1074, 63] width 15 height 34
